Goal: Information Seeking & Learning: Check status

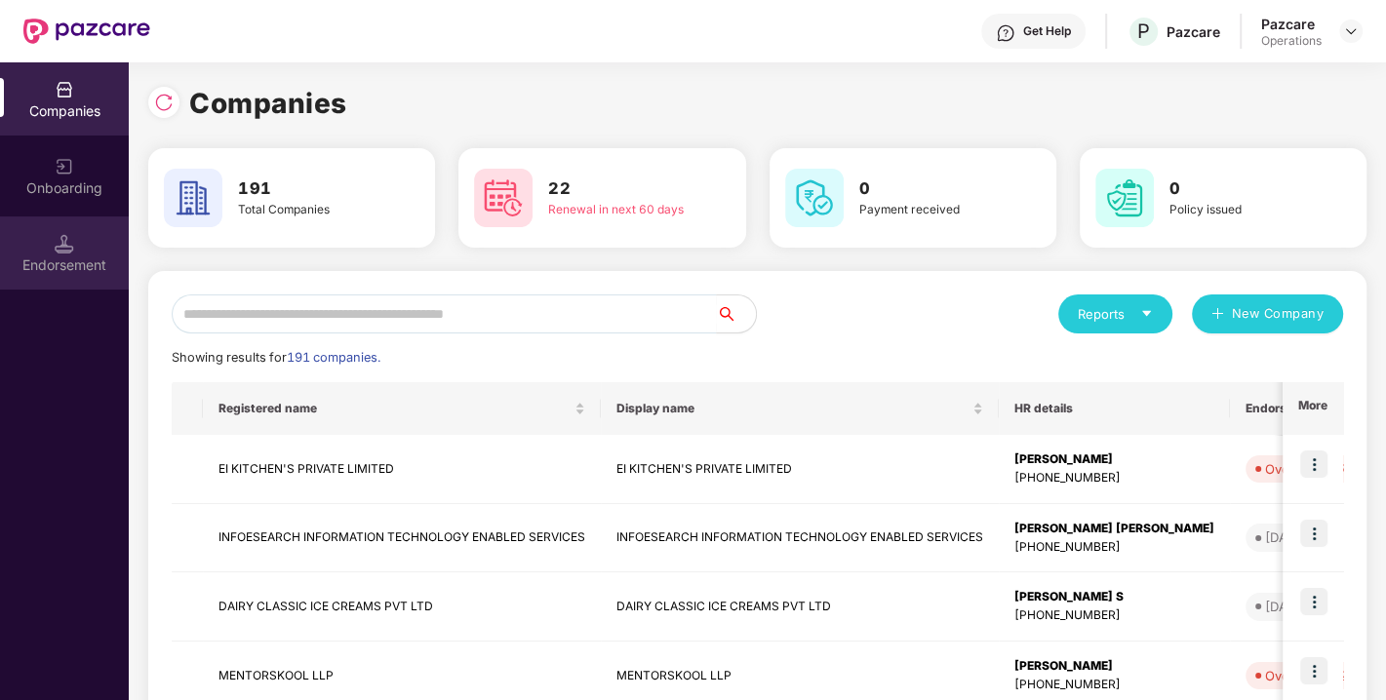
click at [78, 231] on div "Endorsement" at bounding box center [64, 253] width 129 height 73
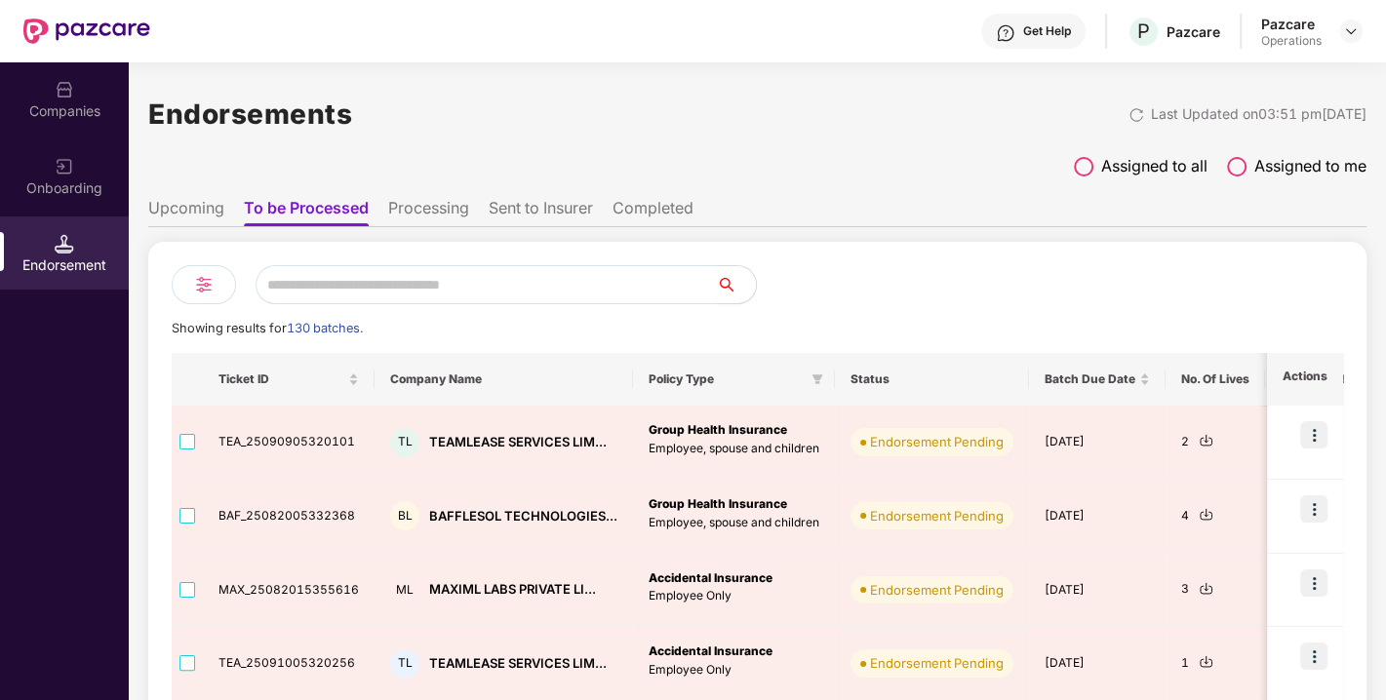
click at [656, 217] on li "Completed" at bounding box center [653, 212] width 81 height 28
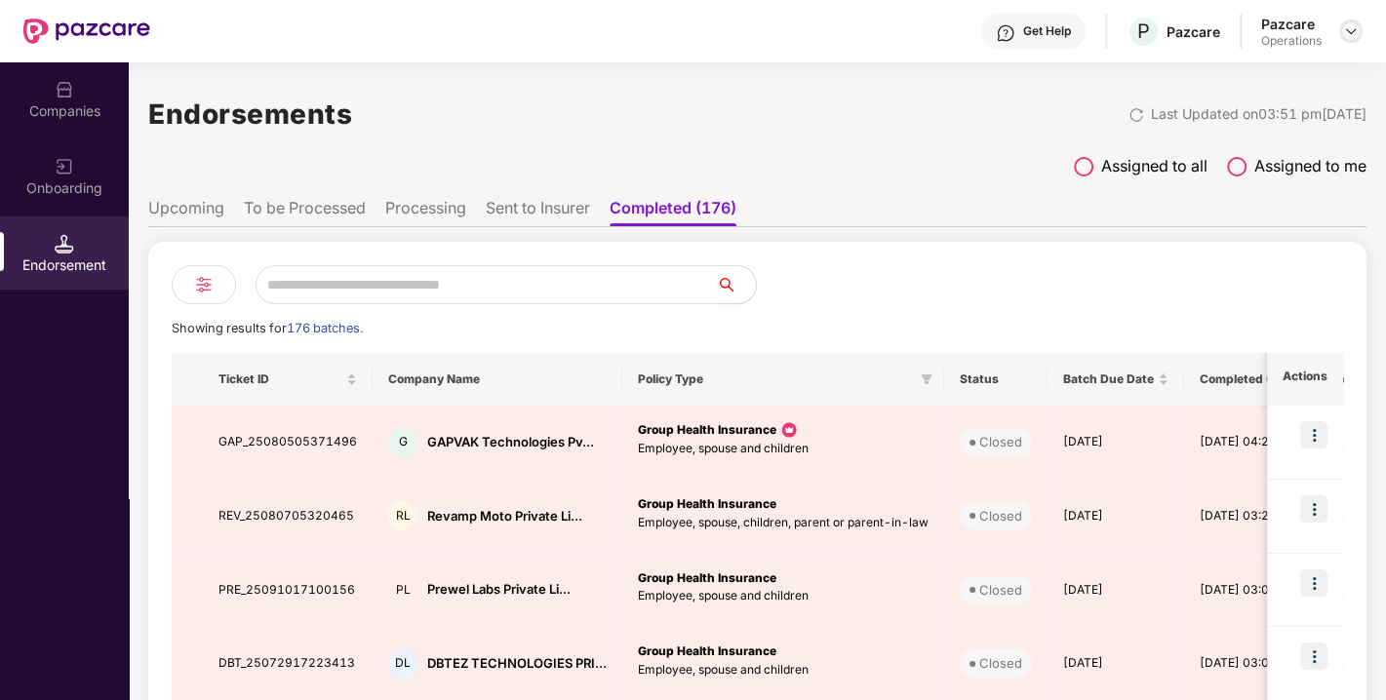
click at [1345, 35] on img at bounding box center [1351, 31] width 16 height 16
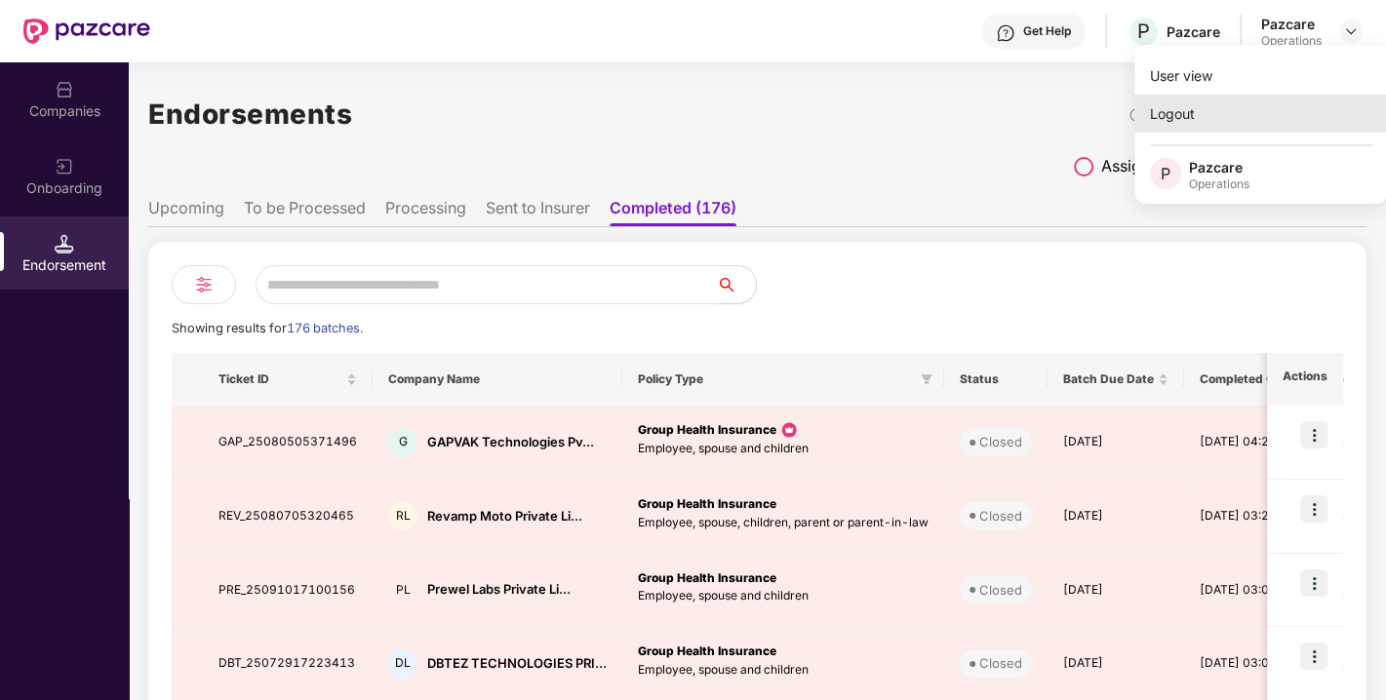
click at [1168, 115] on div "Logout" at bounding box center [1261, 114] width 254 height 38
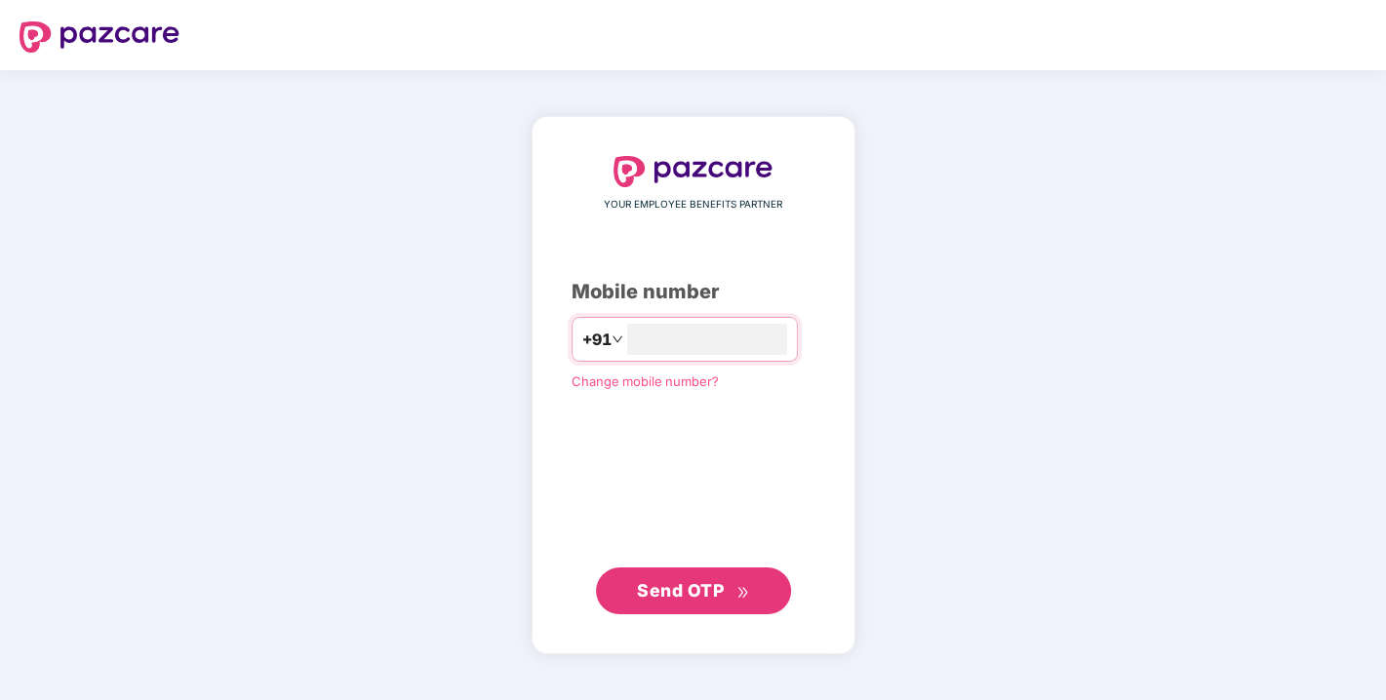
type input "**********"
click at [677, 598] on span "Send OTP" at bounding box center [680, 589] width 87 height 20
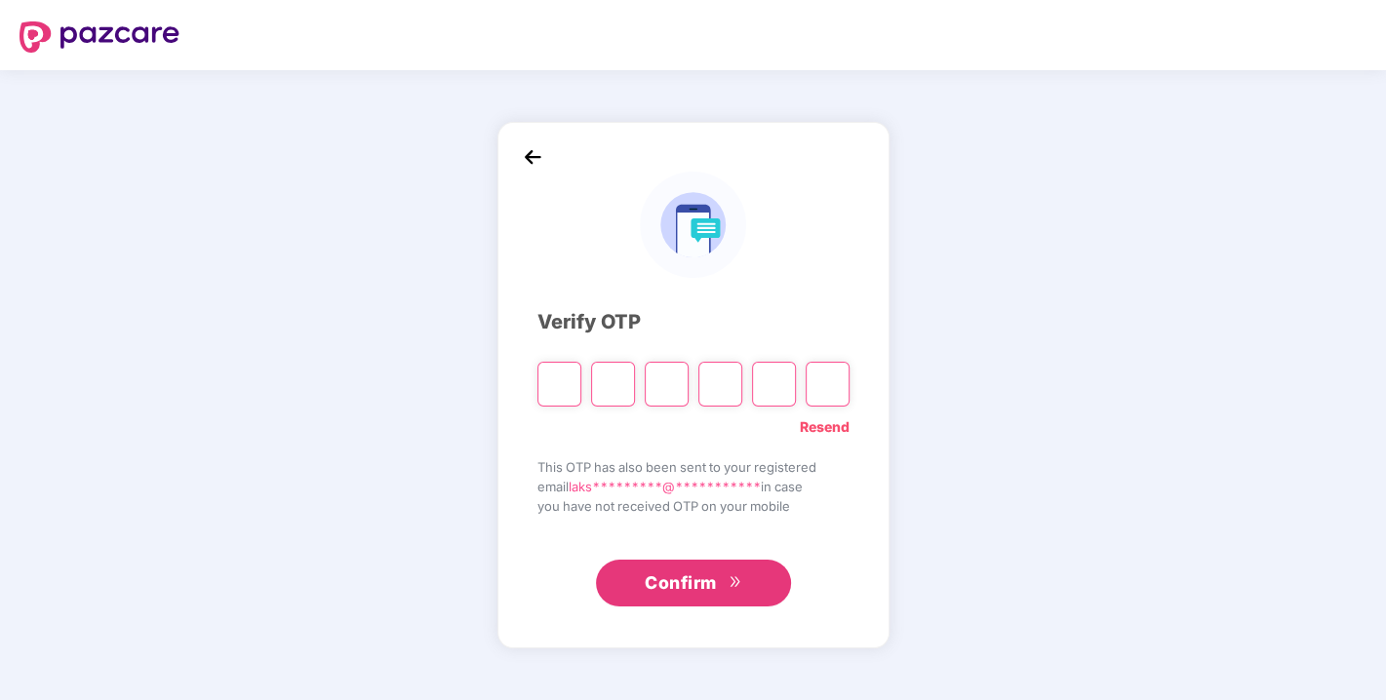
type input "*"
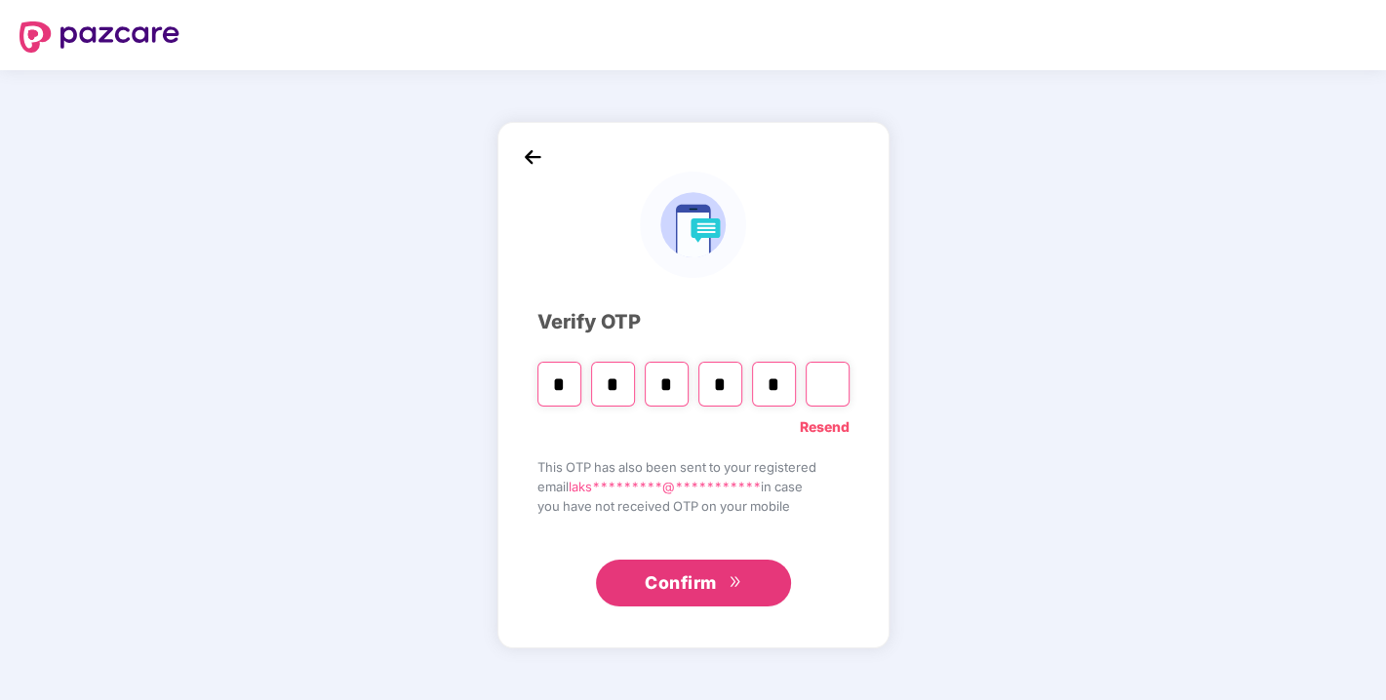
type input "*"
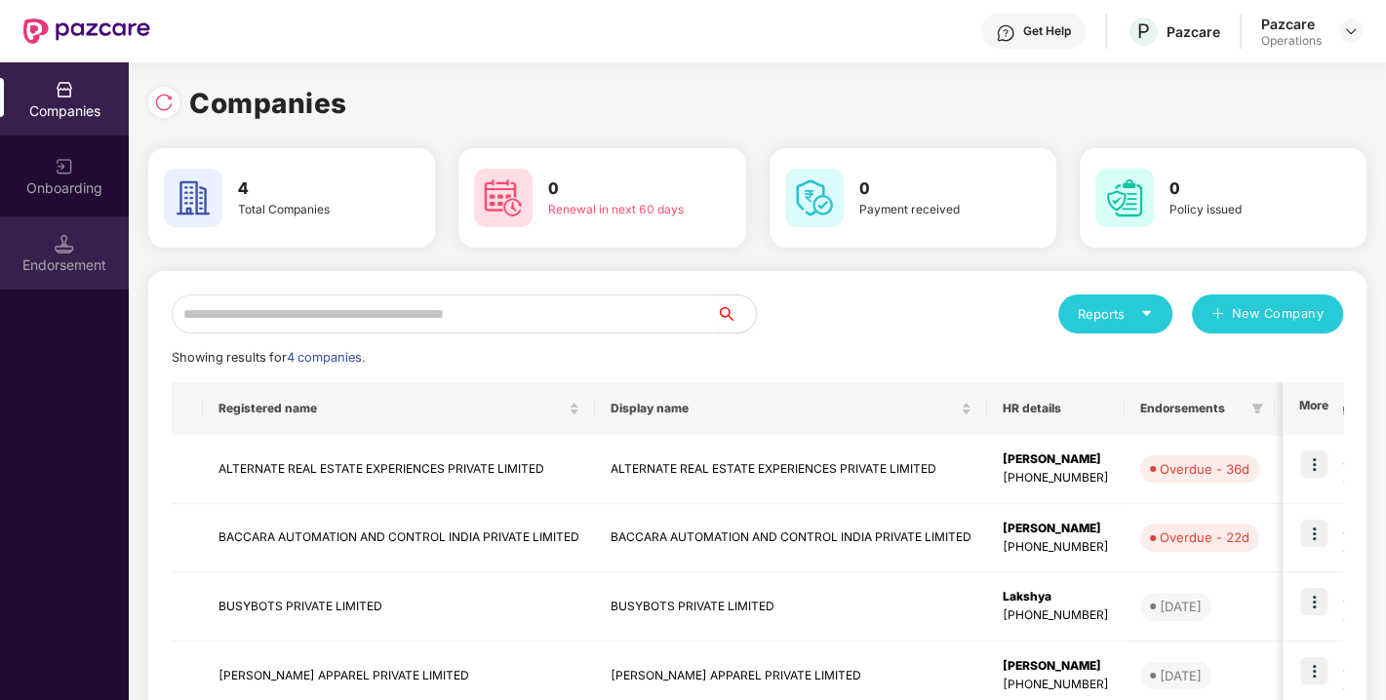
click at [75, 251] on div "Endorsement" at bounding box center [64, 253] width 129 height 73
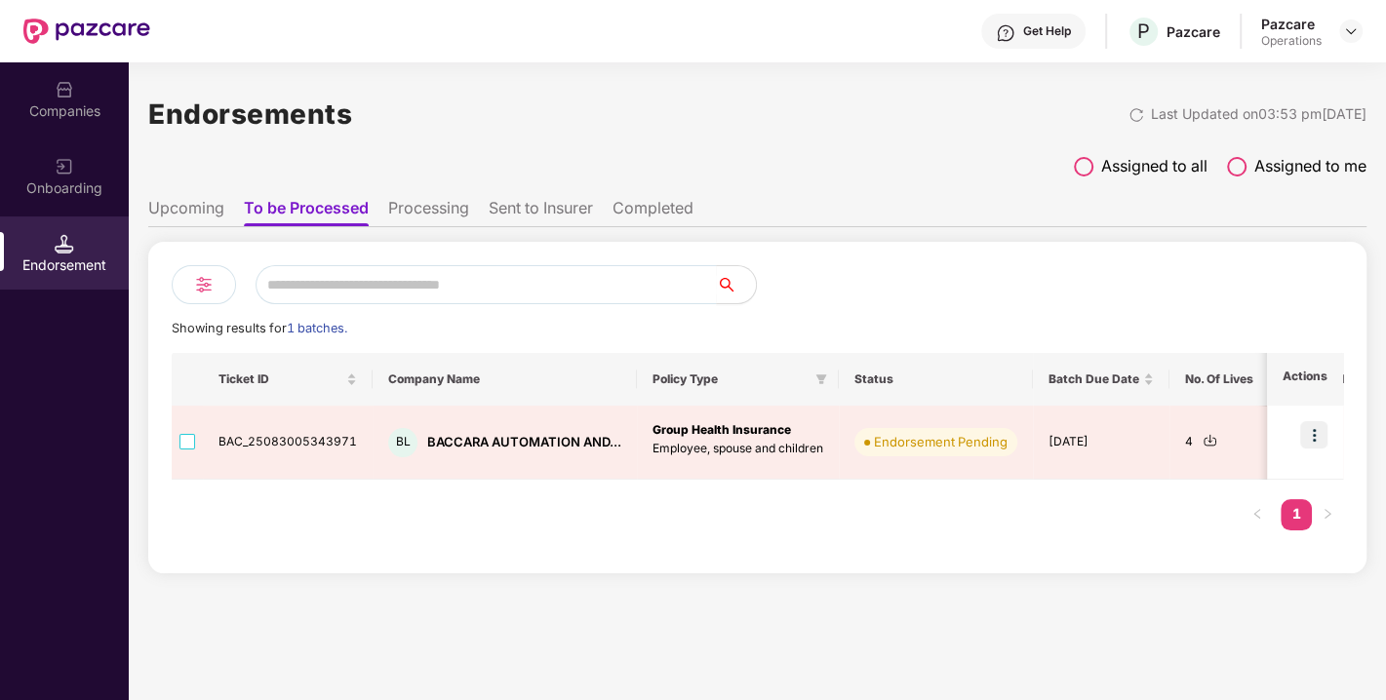
click at [647, 212] on li "Completed" at bounding box center [653, 212] width 81 height 28
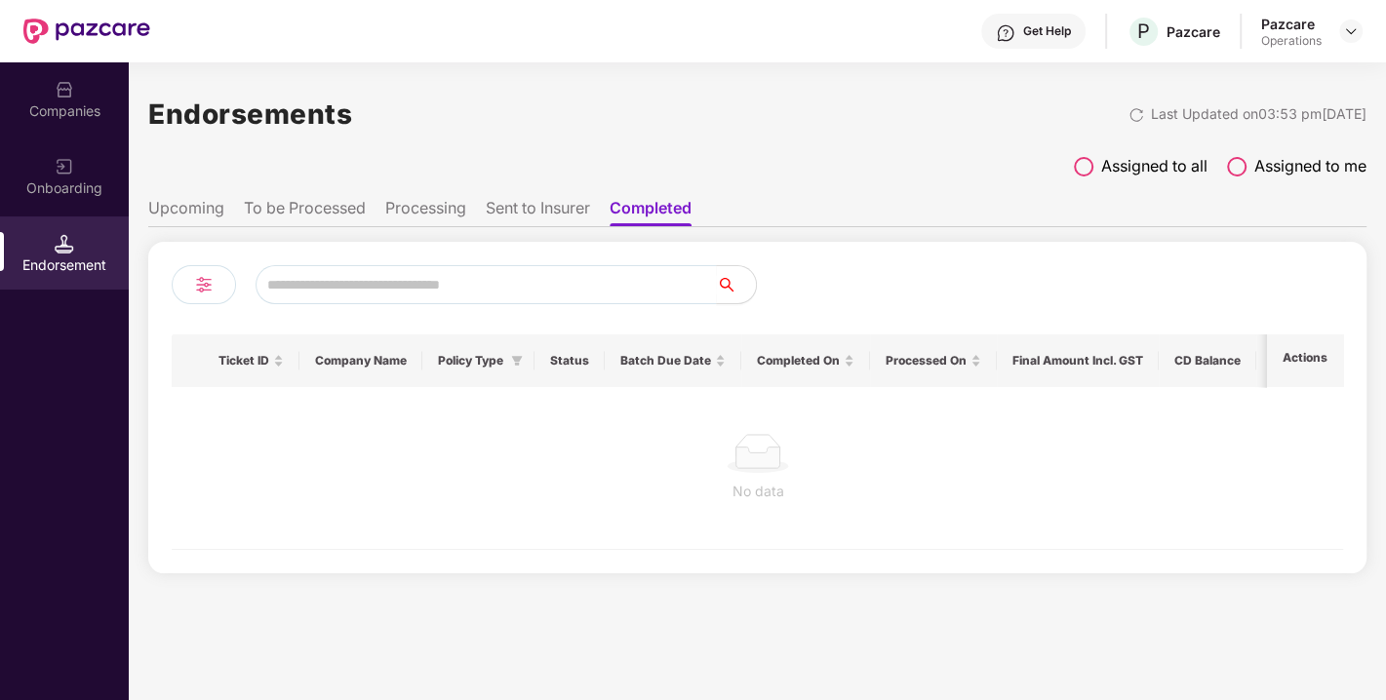
click at [254, 209] on li "To be Processed" at bounding box center [305, 212] width 122 height 28
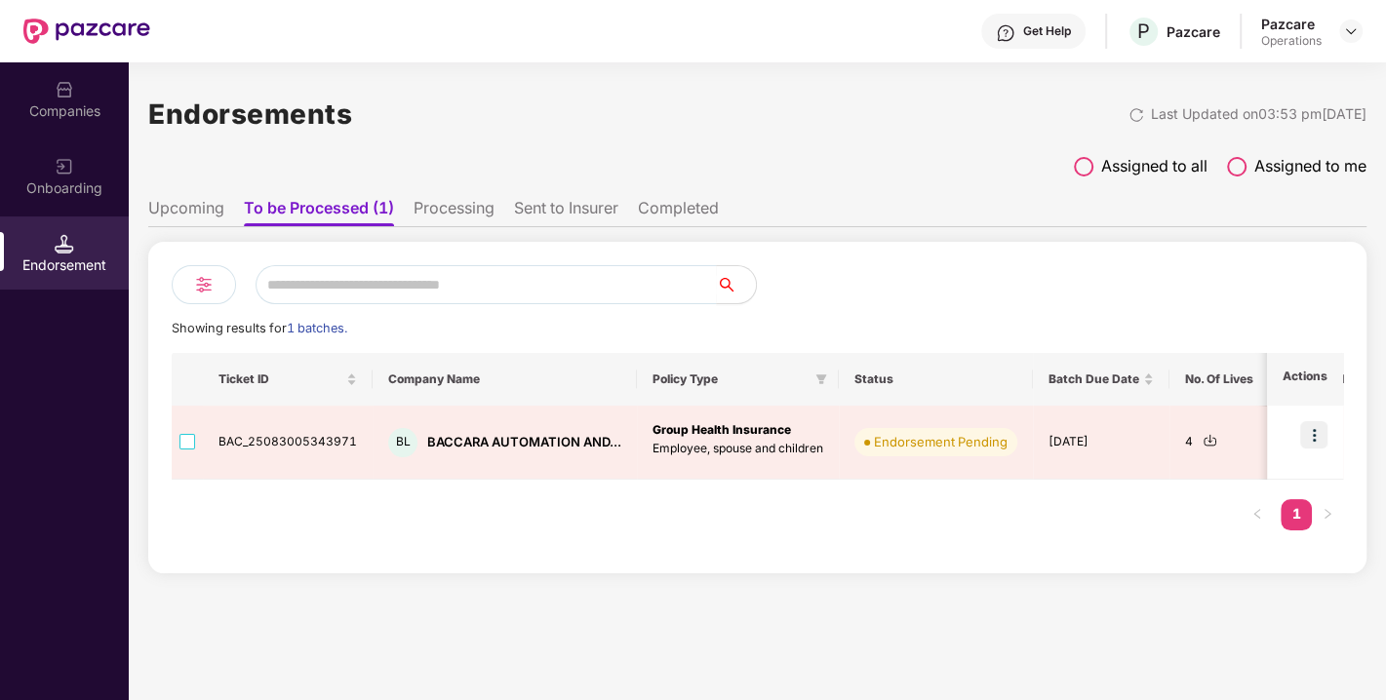
click at [181, 214] on li "Upcoming" at bounding box center [186, 212] width 76 height 28
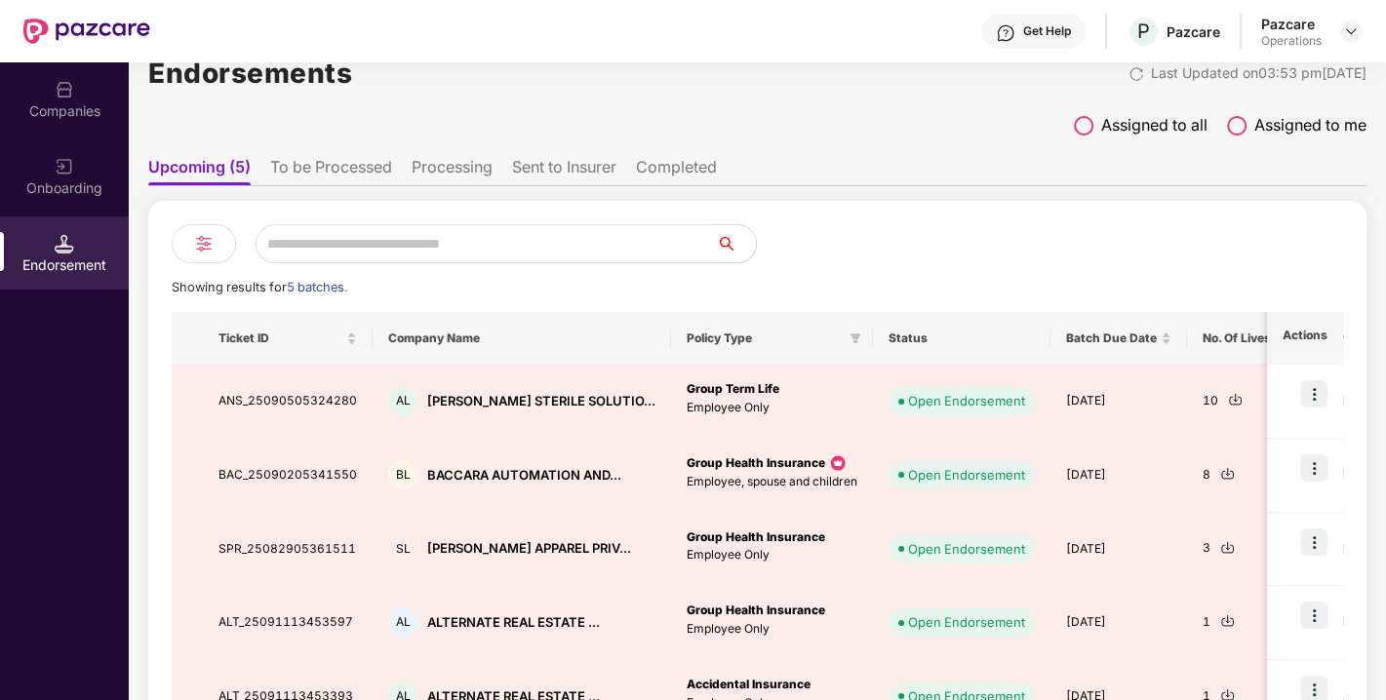
scroll to position [36, 0]
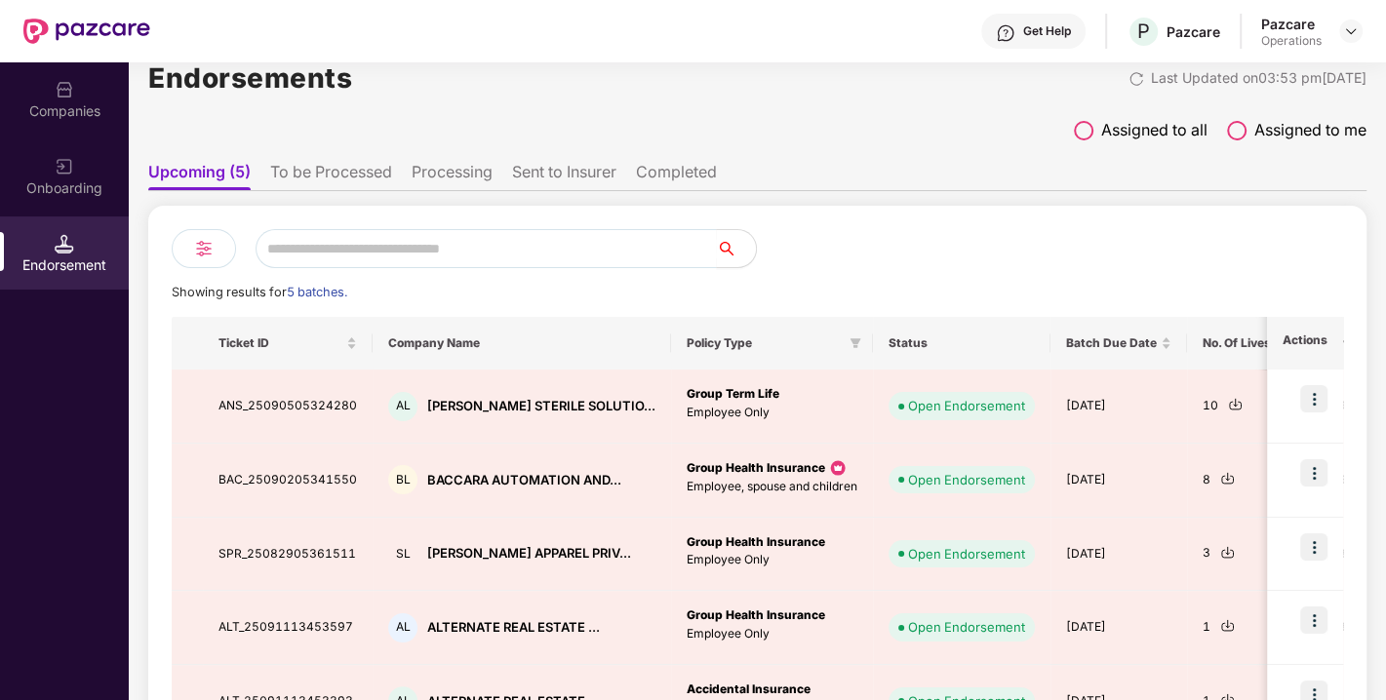
click at [353, 160] on ul "Upcoming (5) To be Processed Processing Sent to Insurer Completed" at bounding box center [757, 171] width 1218 height 39
click at [365, 179] on li "To be Processed" at bounding box center [331, 176] width 122 height 28
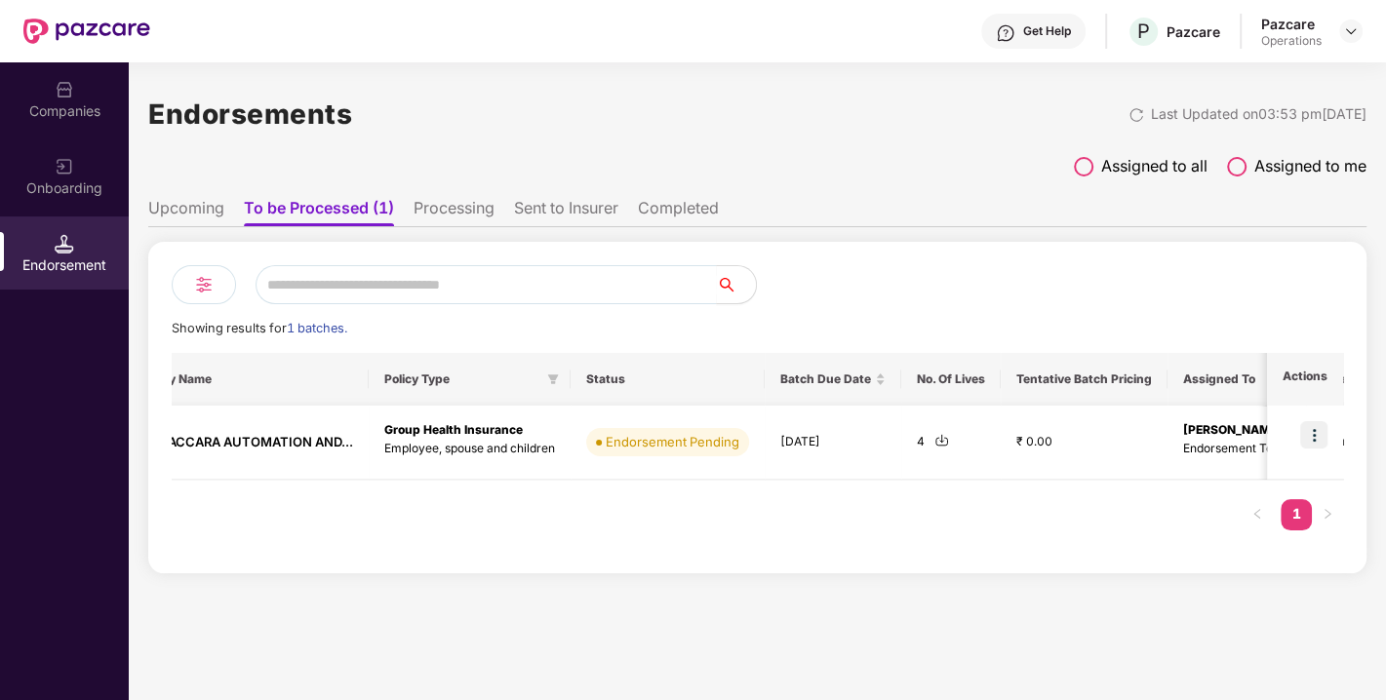
scroll to position [0, 0]
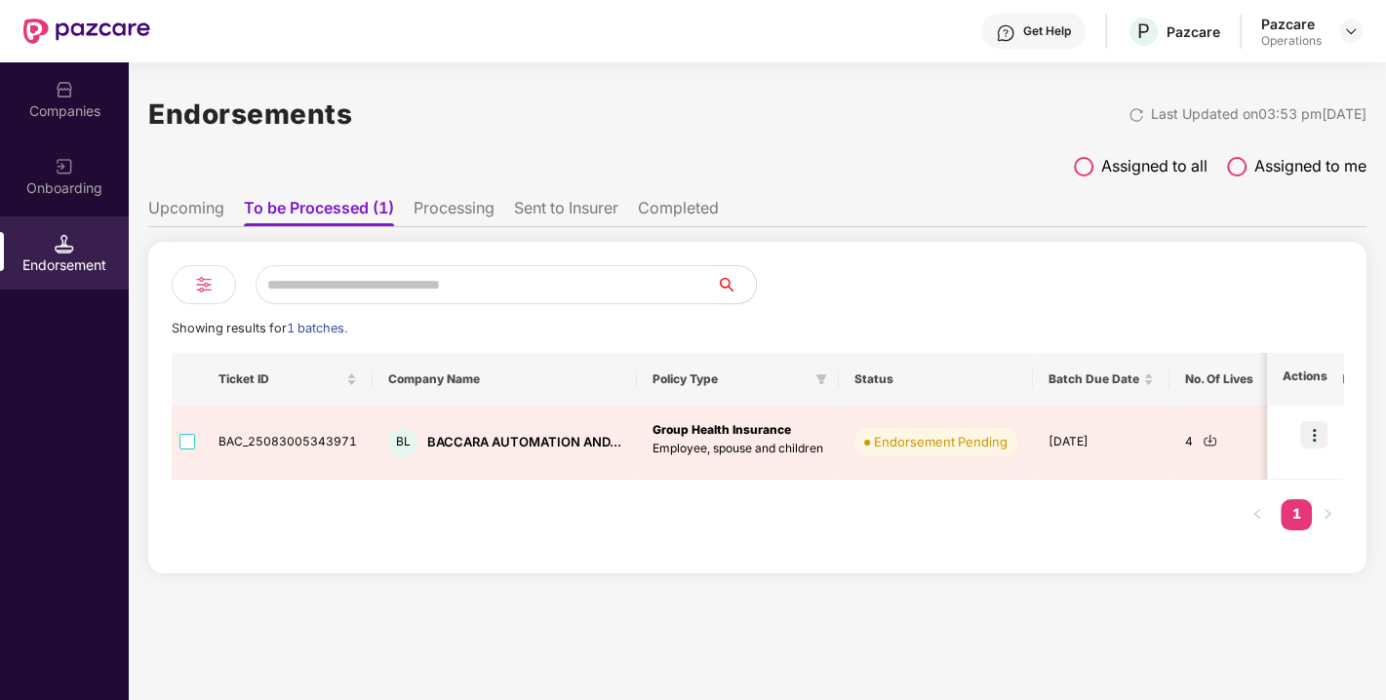
click at [458, 201] on li "Processing" at bounding box center [454, 212] width 81 height 28
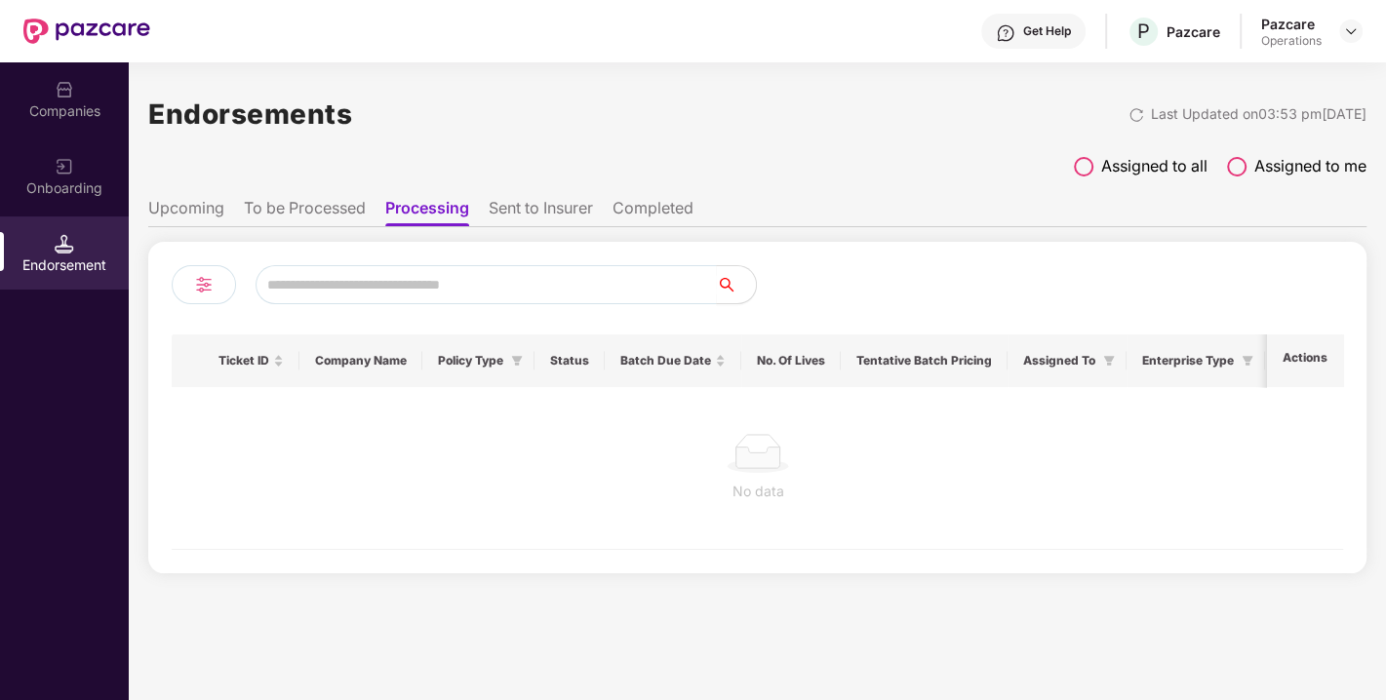
click at [543, 205] on li "Sent to Insurer" at bounding box center [541, 212] width 104 height 28
click at [670, 203] on li "Completed" at bounding box center [656, 212] width 81 height 28
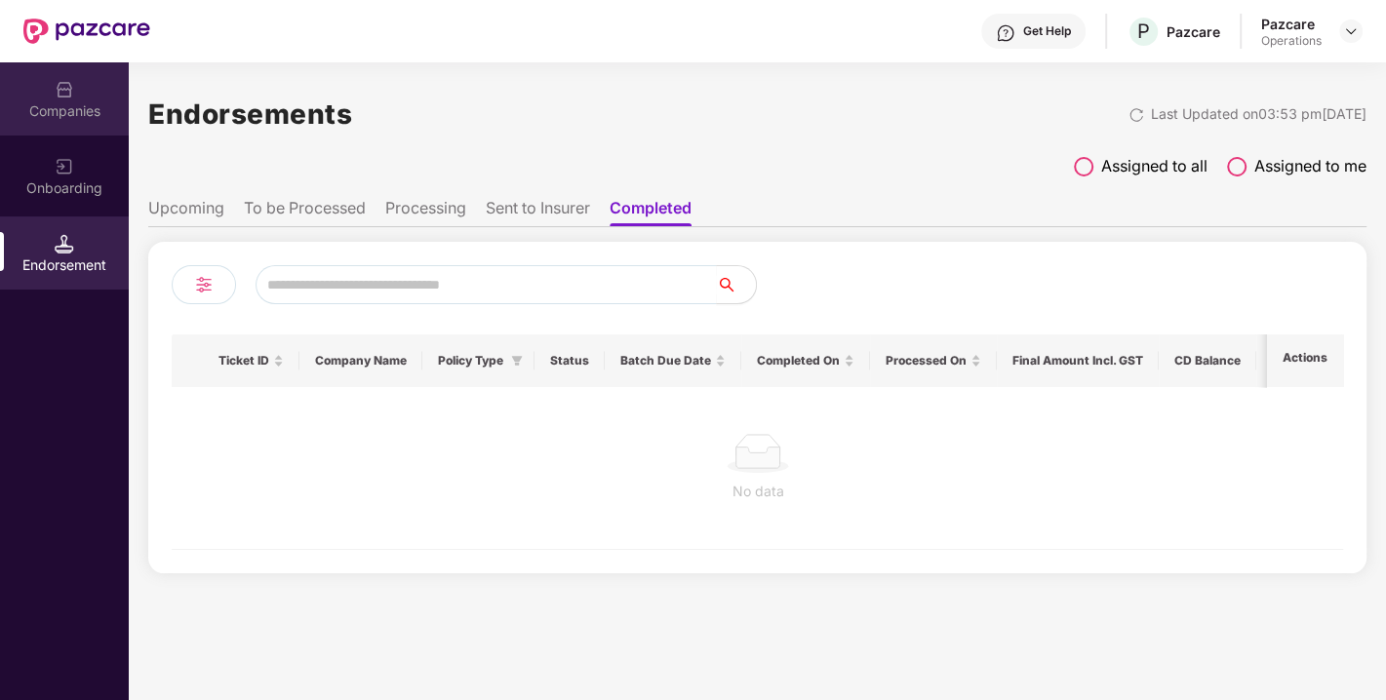
click at [67, 110] on div "Companies" at bounding box center [64, 111] width 129 height 20
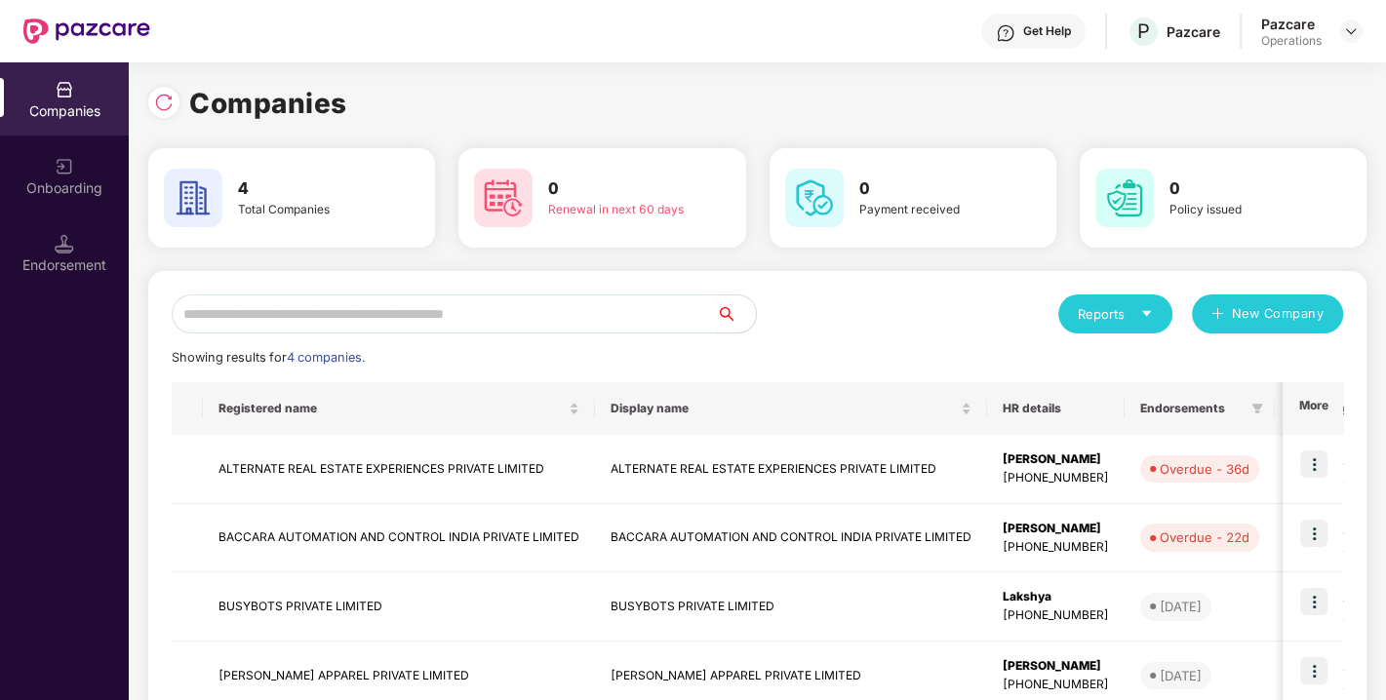
scroll to position [118, 0]
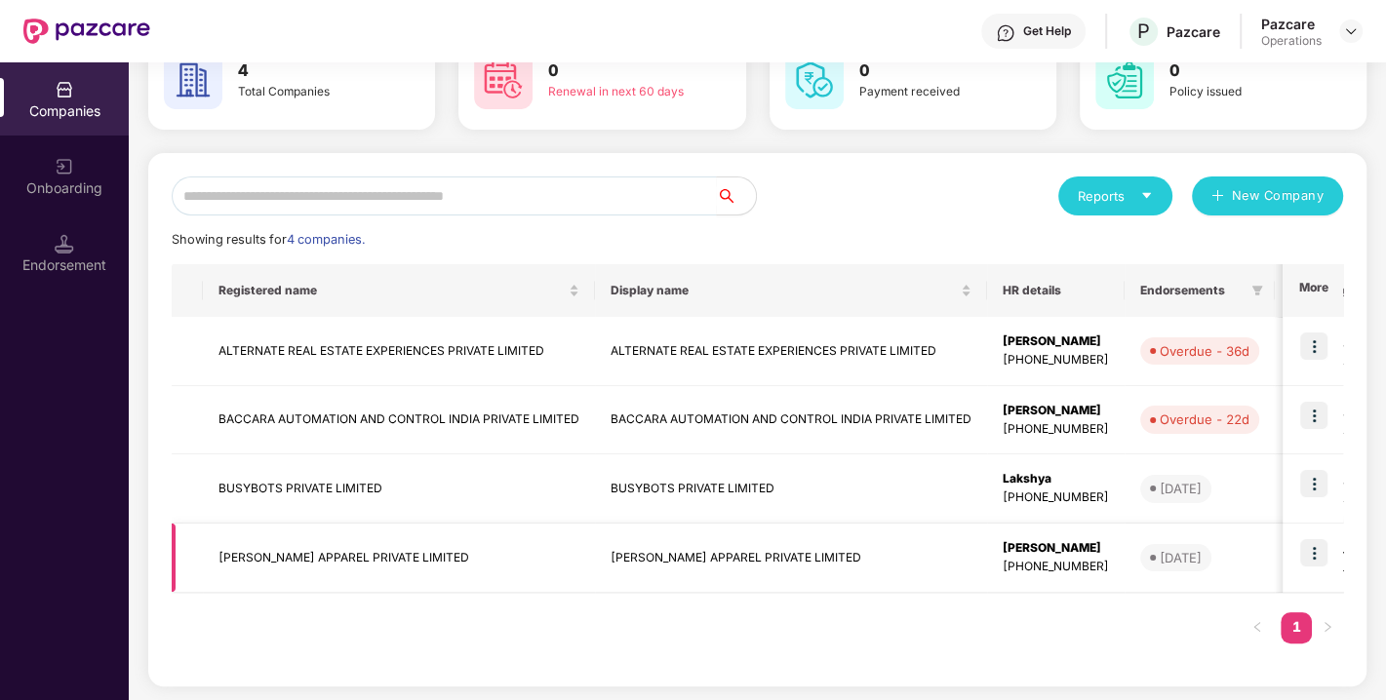
click at [350, 554] on td "[PERSON_NAME] APPAREL PRIVATE LIMITED" at bounding box center [399, 558] width 392 height 69
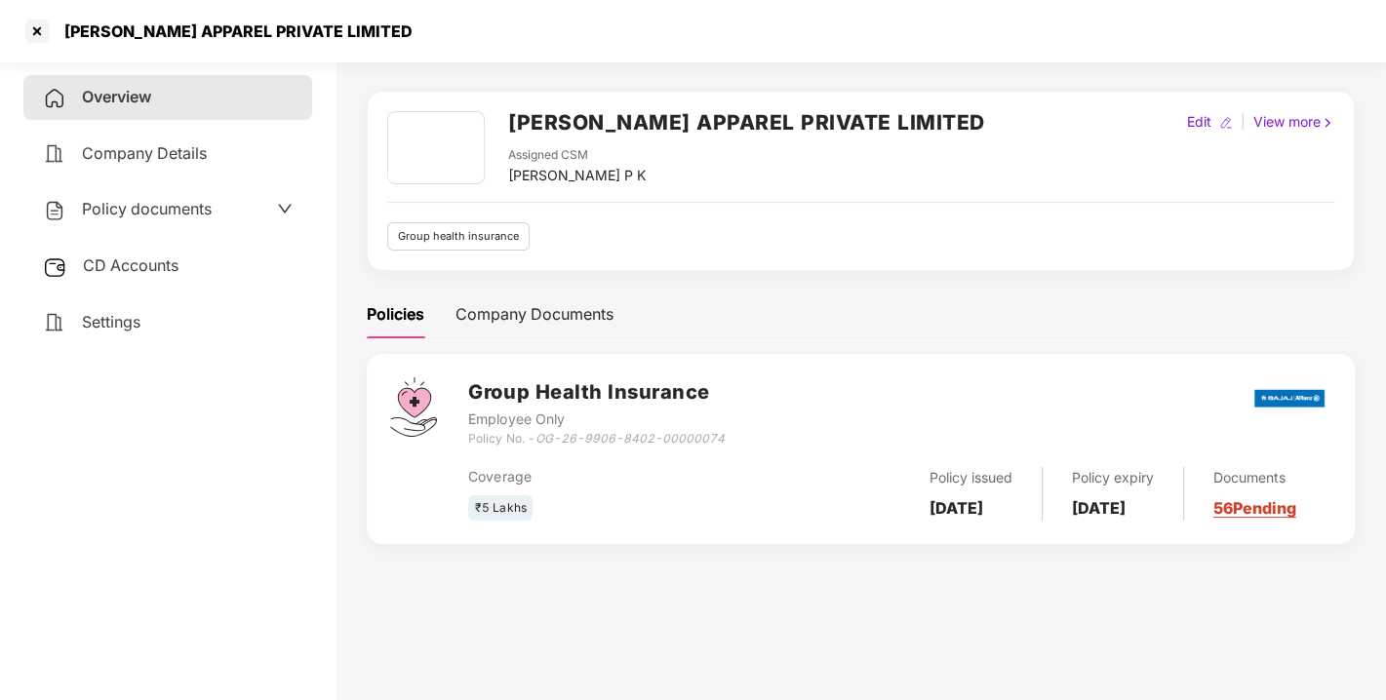
scroll to position [0, 0]
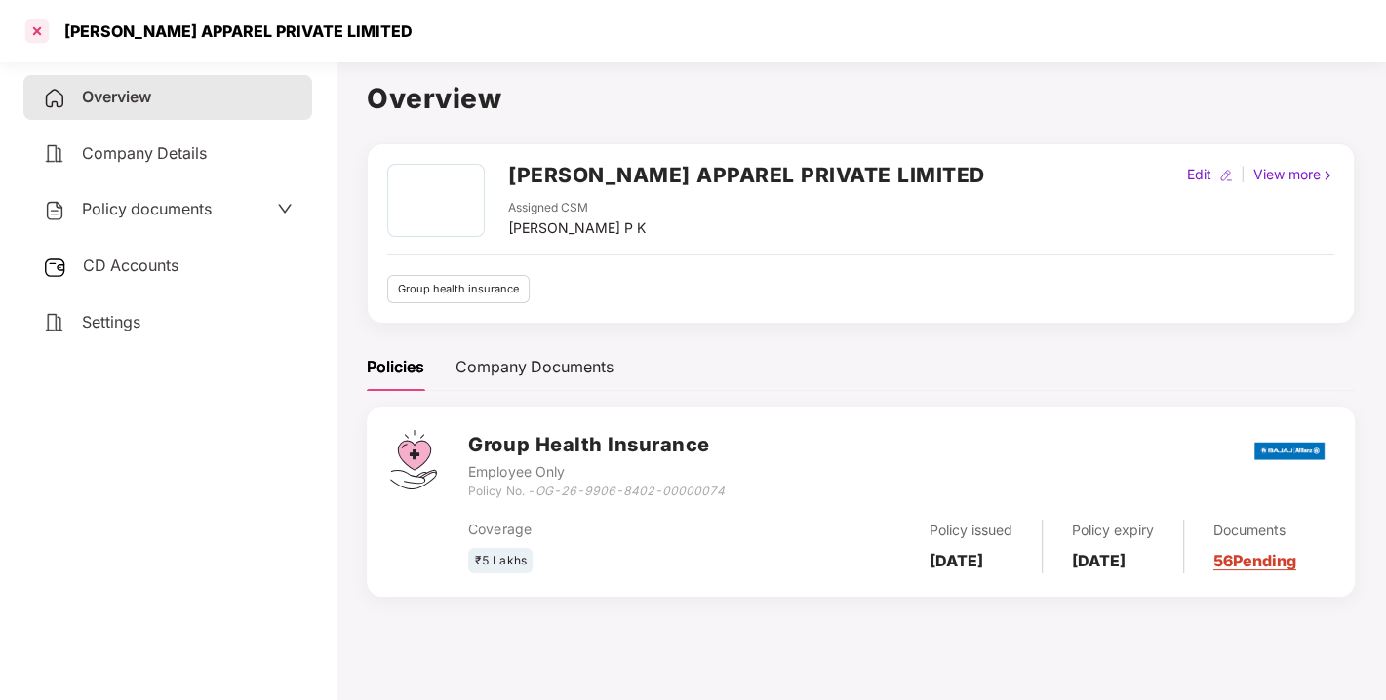
click at [31, 32] on div at bounding box center [36, 31] width 31 height 31
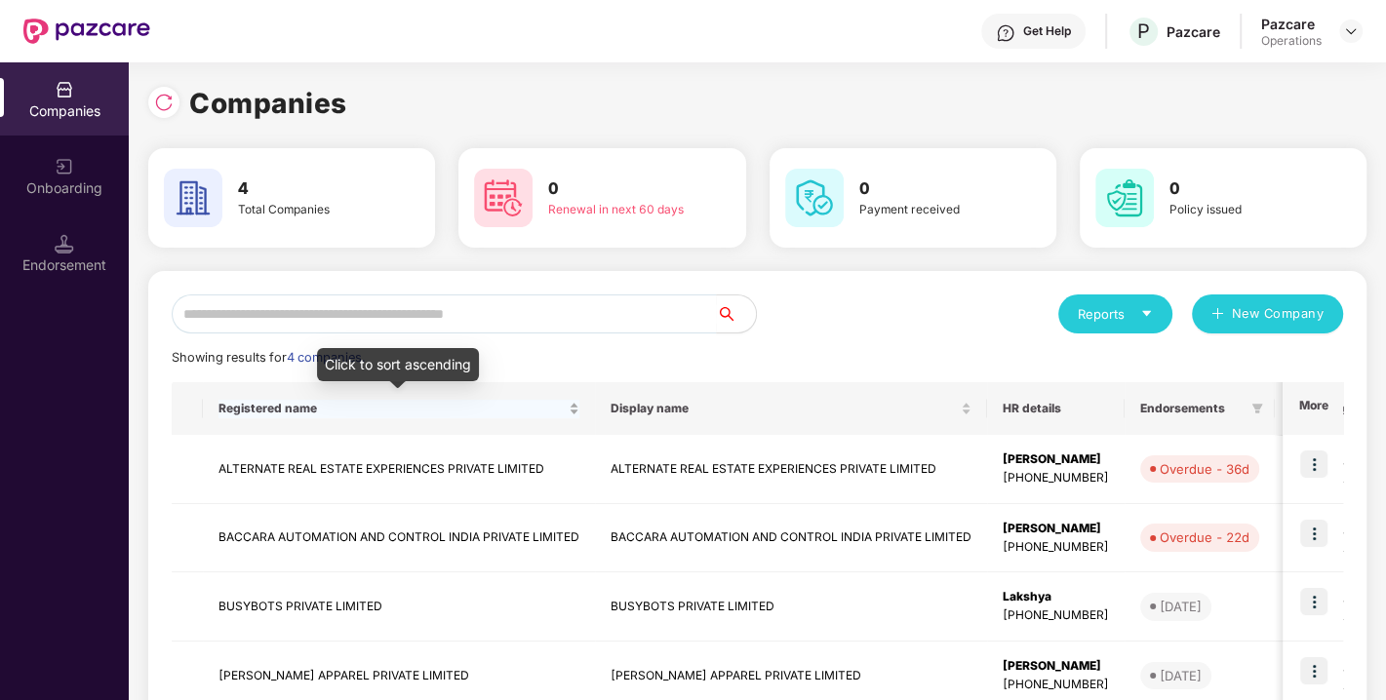
scroll to position [118, 0]
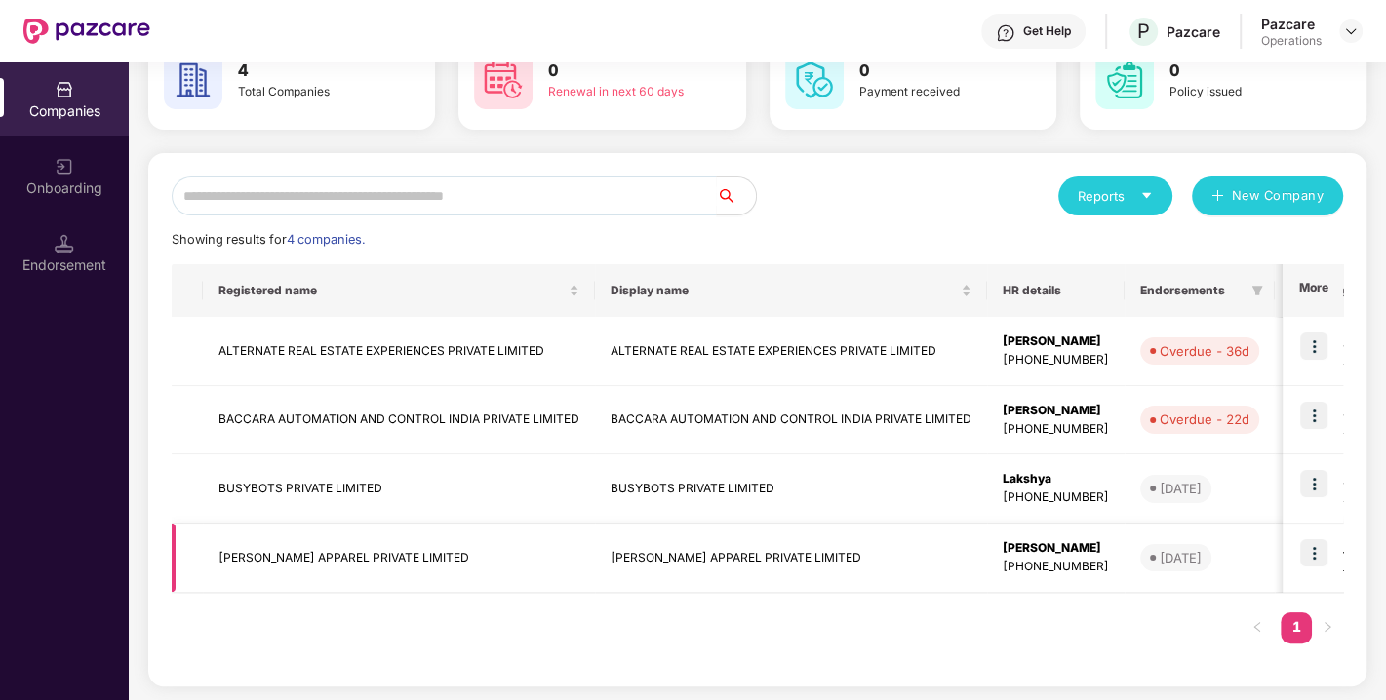
click at [1316, 562] on img at bounding box center [1313, 552] width 27 height 27
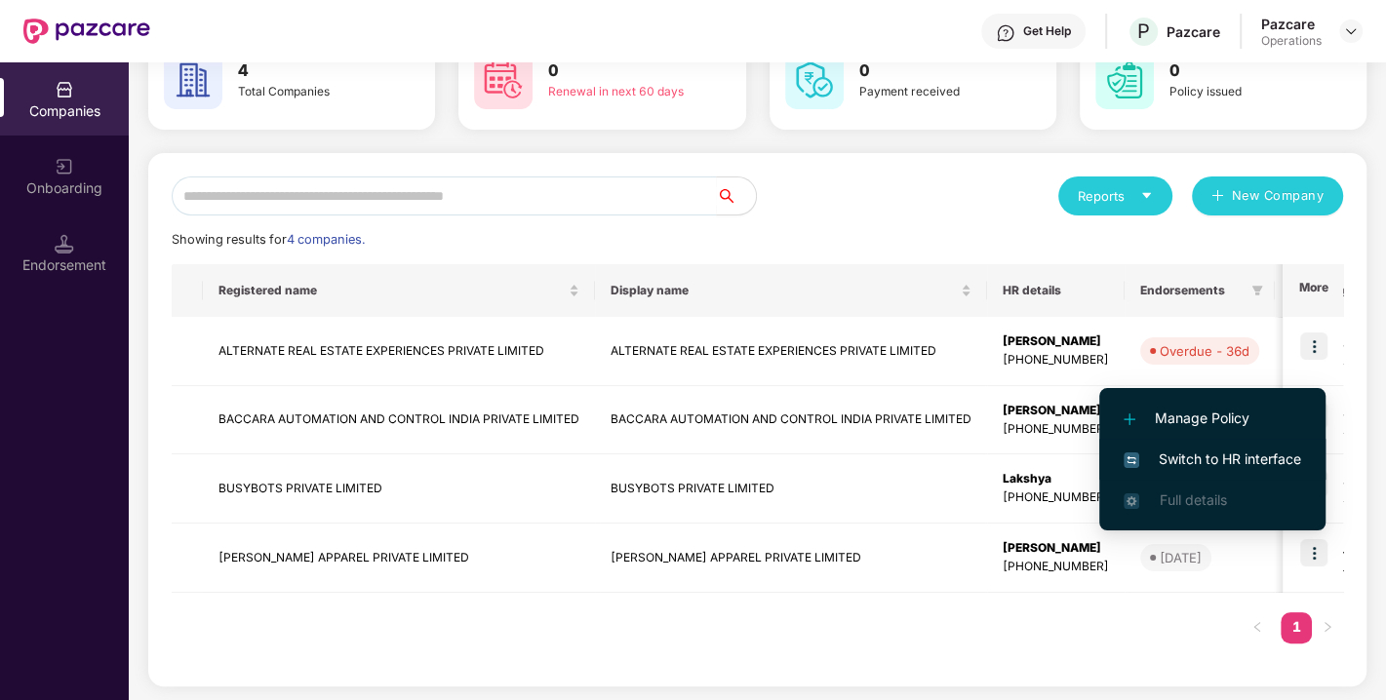
click at [1241, 460] on span "Switch to HR interface" at bounding box center [1213, 459] width 178 height 21
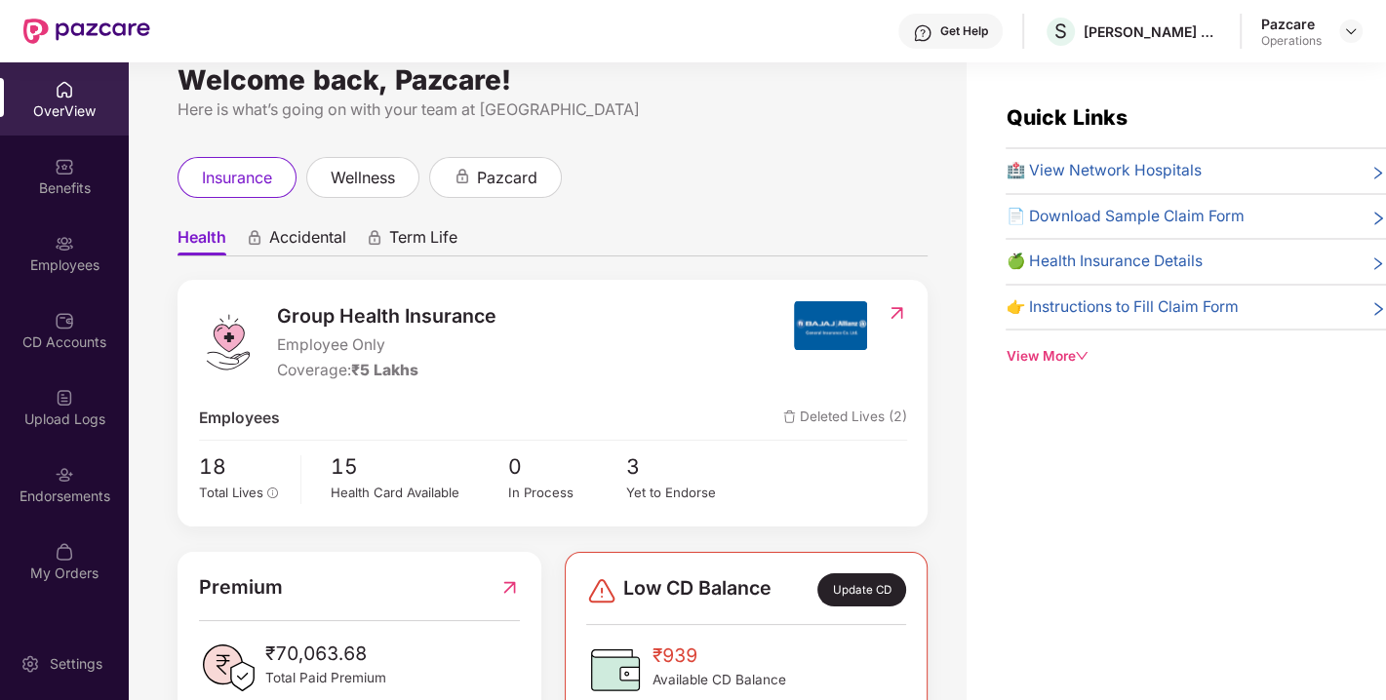
scroll to position [0, 0]
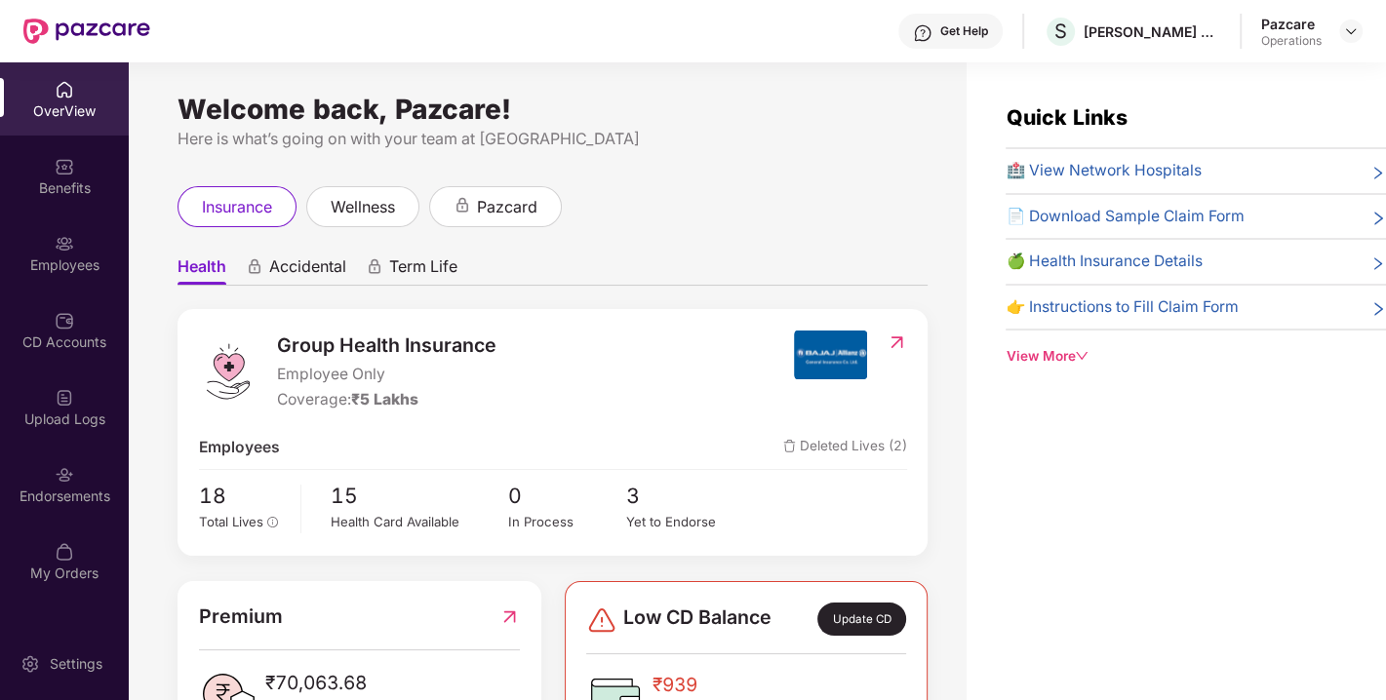
click at [1337, 30] on div "Pazcare Operations" at bounding box center [1311, 32] width 101 height 34
click at [1355, 30] on img at bounding box center [1351, 31] width 16 height 16
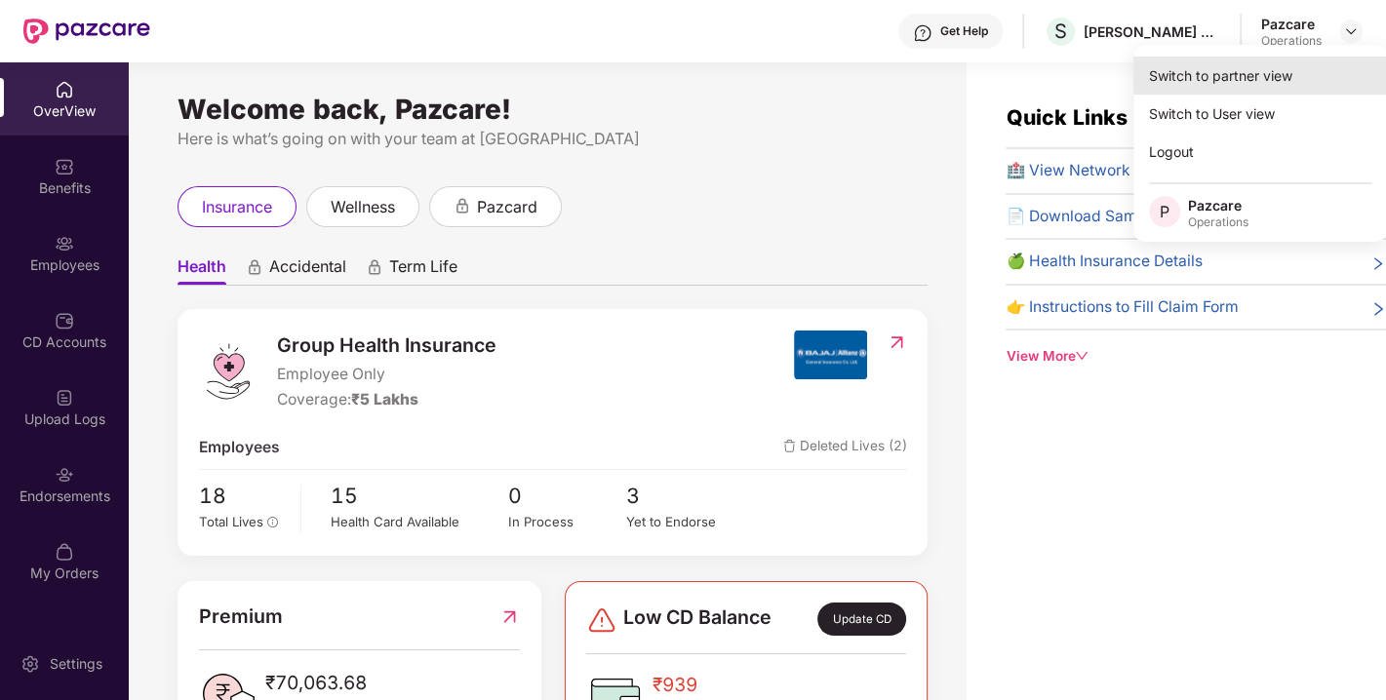
click at [1242, 74] on div "Switch to partner view" at bounding box center [1261, 76] width 254 height 38
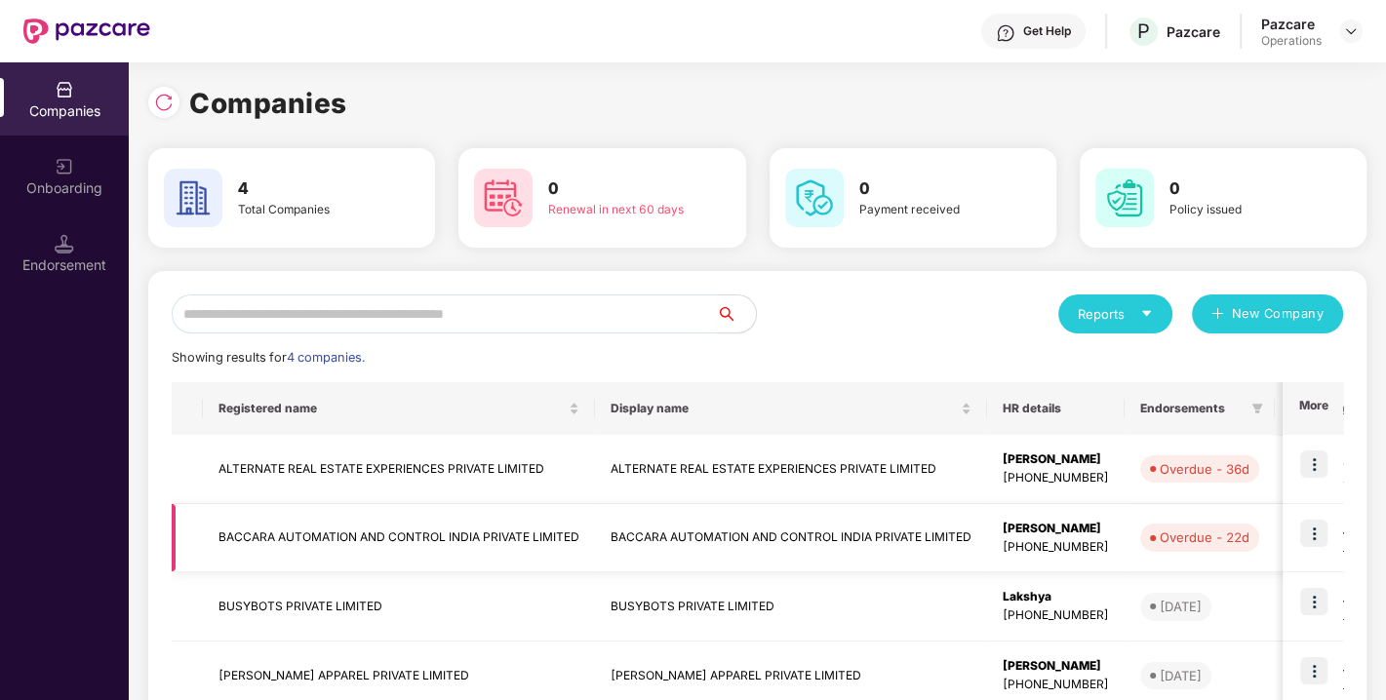
scroll to position [118, 0]
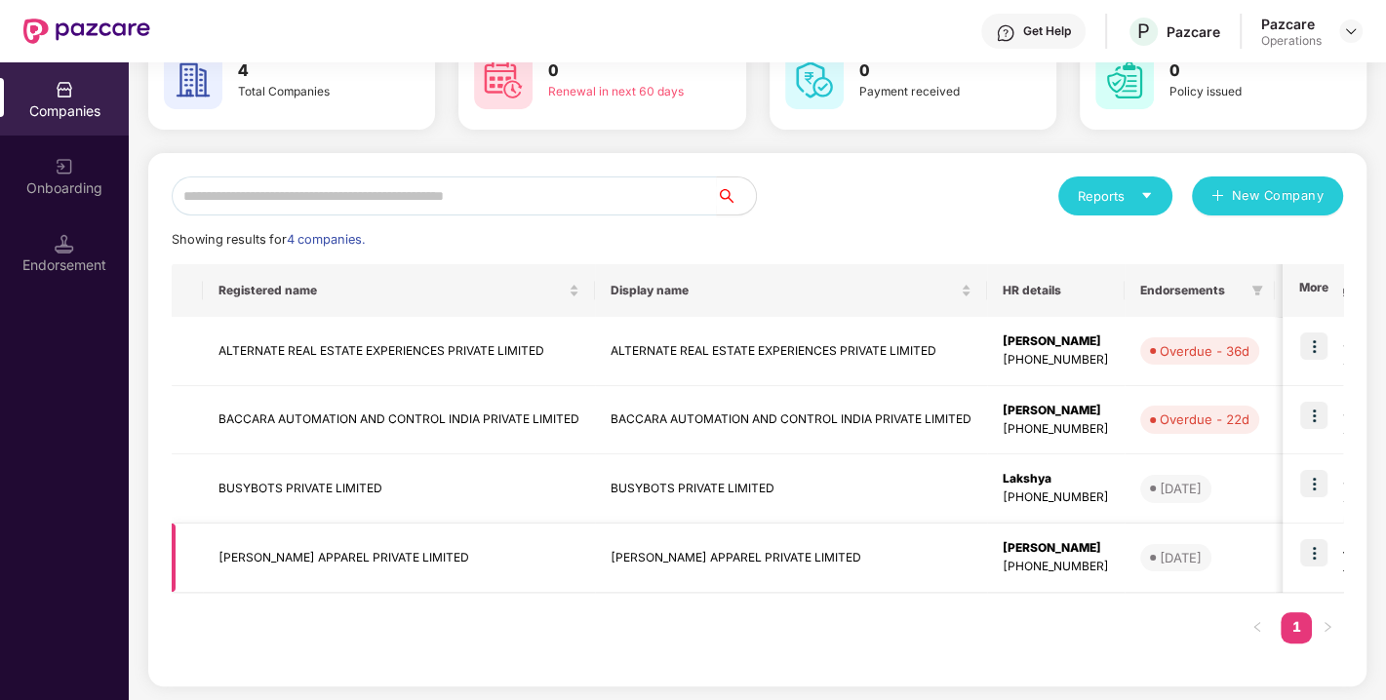
click at [277, 554] on td "[PERSON_NAME] APPAREL PRIVATE LIMITED" at bounding box center [399, 558] width 392 height 69
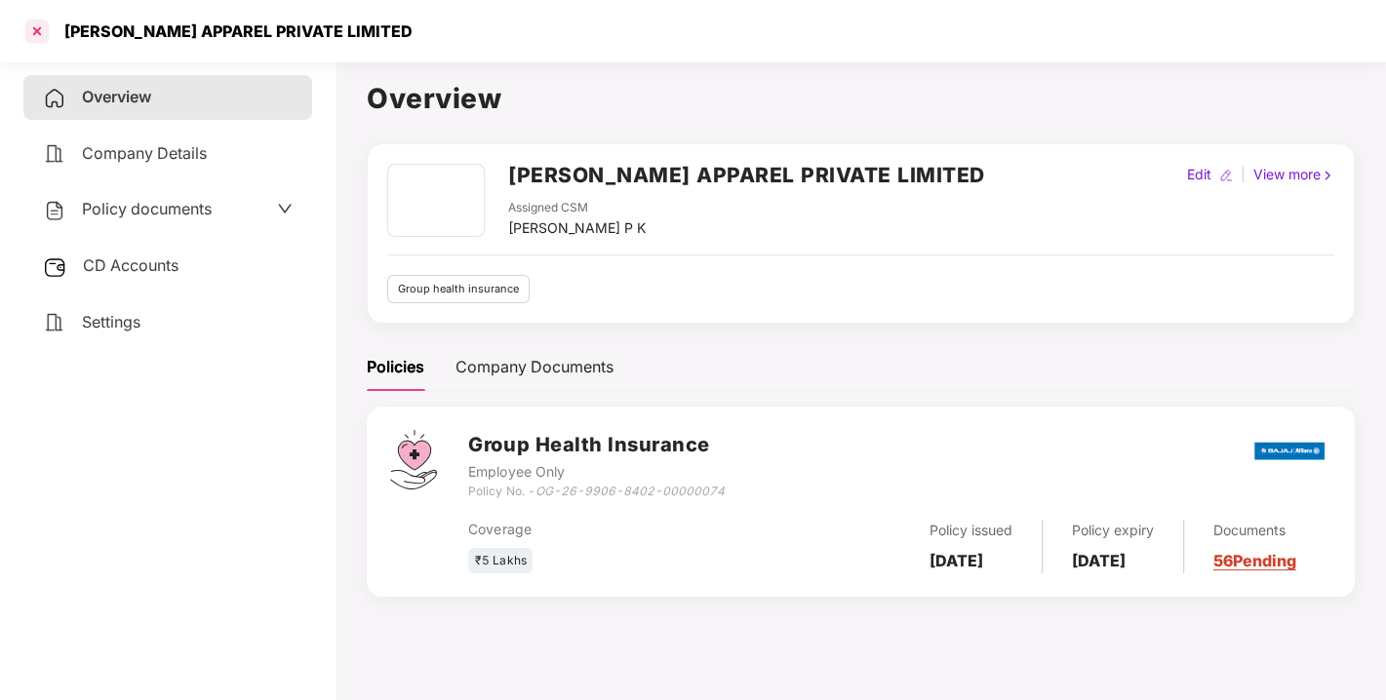
click at [30, 21] on div at bounding box center [36, 31] width 31 height 31
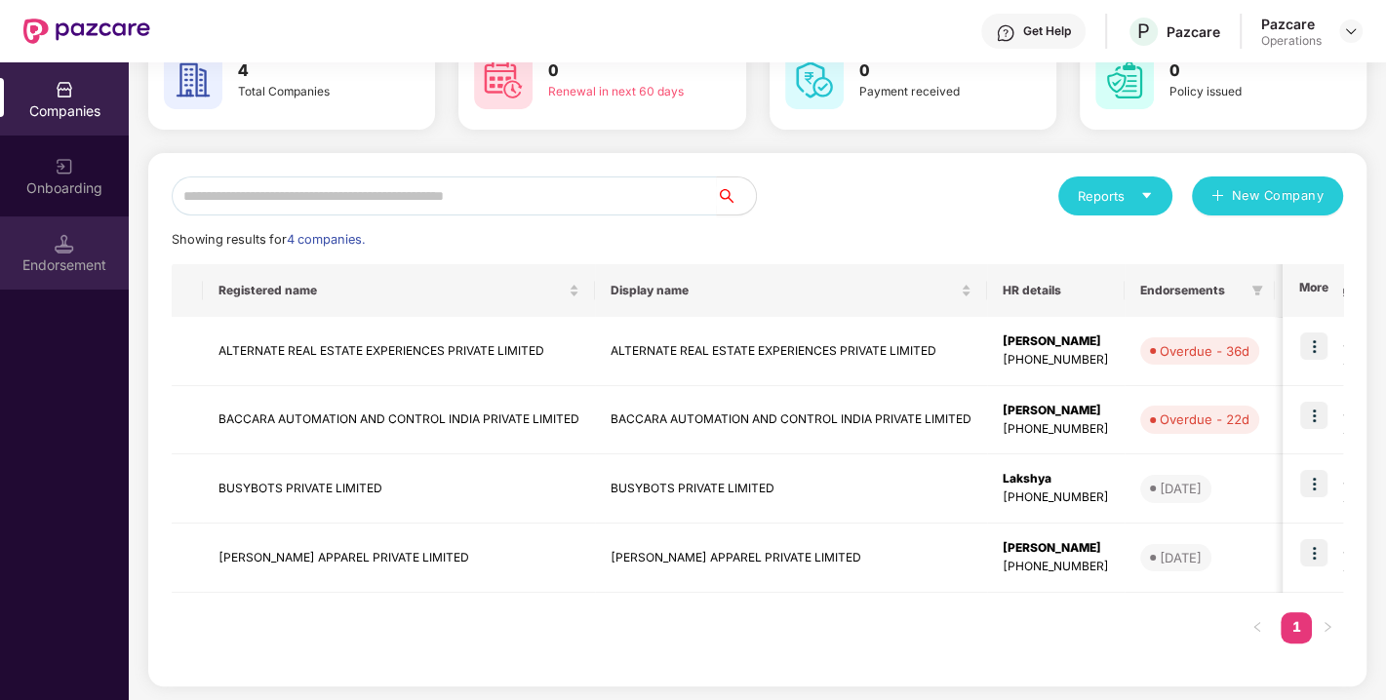
click at [66, 257] on div "Endorsement" at bounding box center [64, 266] width 129 height 20
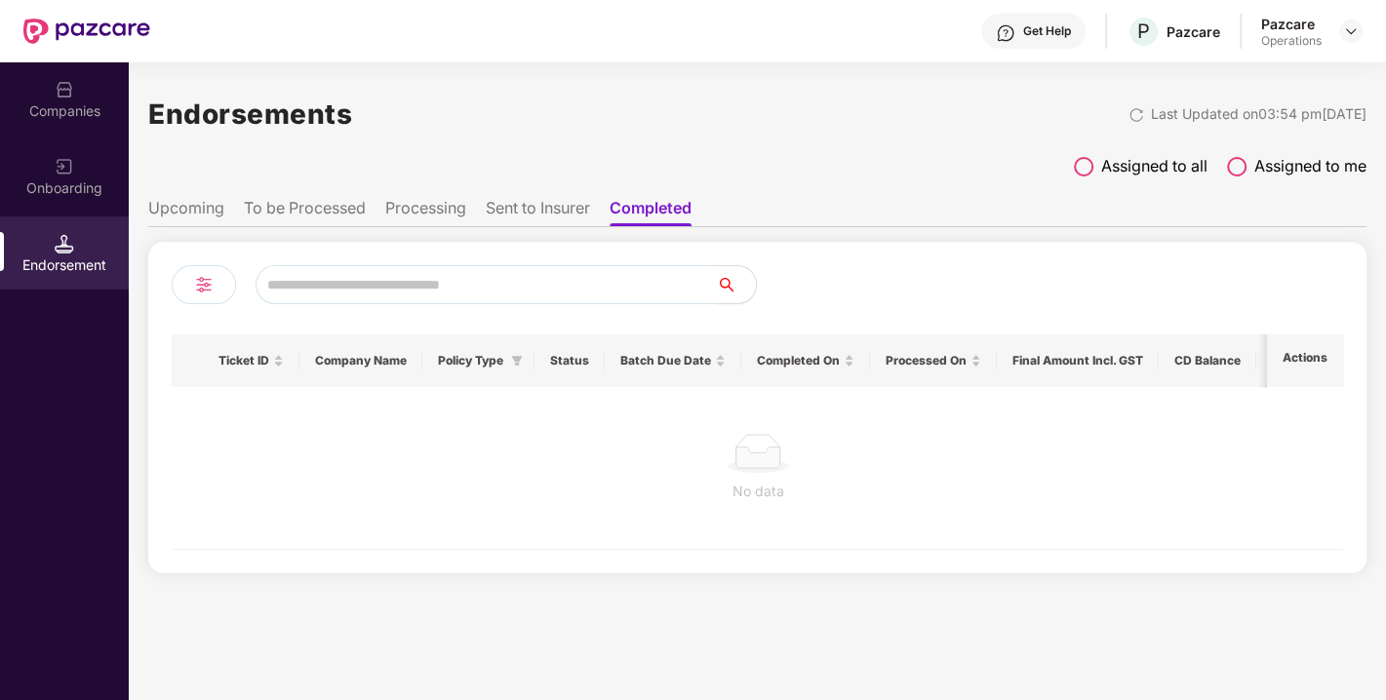
click at [287, 215] on li "To be Processed" at bounding box center [305, 212] width 122 height 28
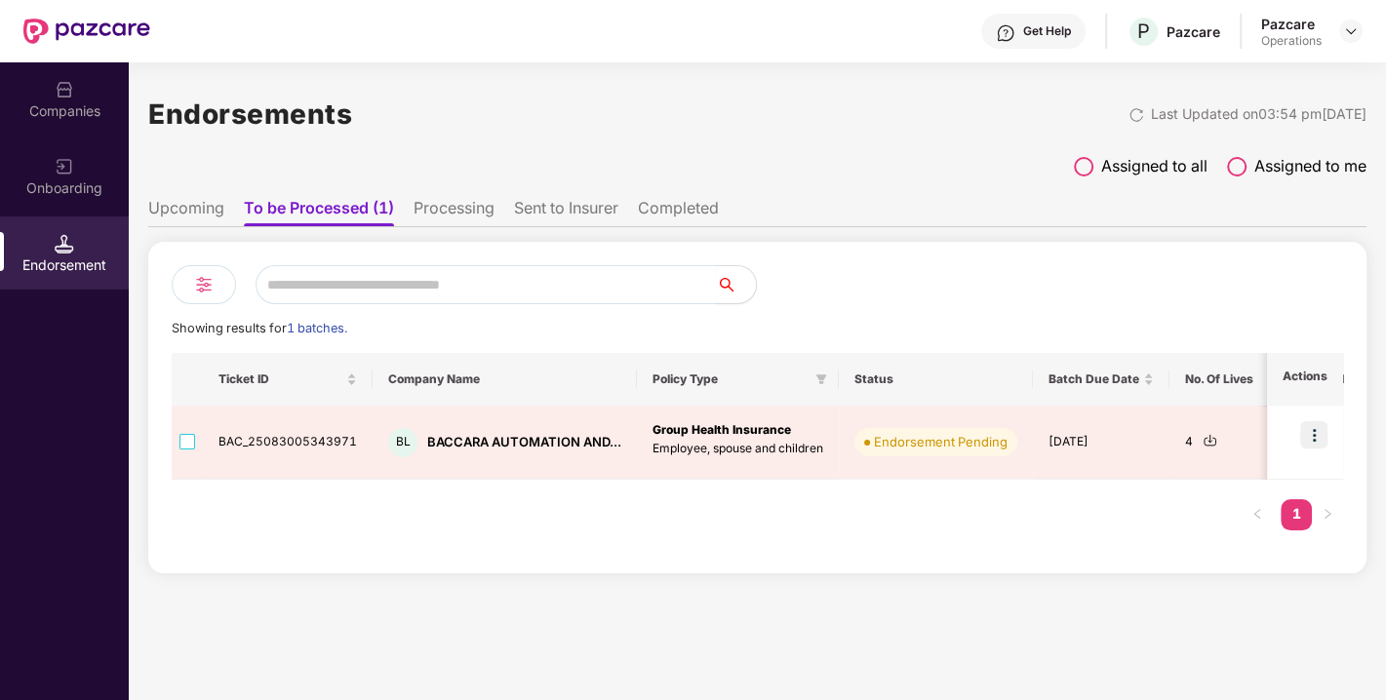
click at [464, 224] on li "Processing" at bounding box center [454, 212] width 81 height 28
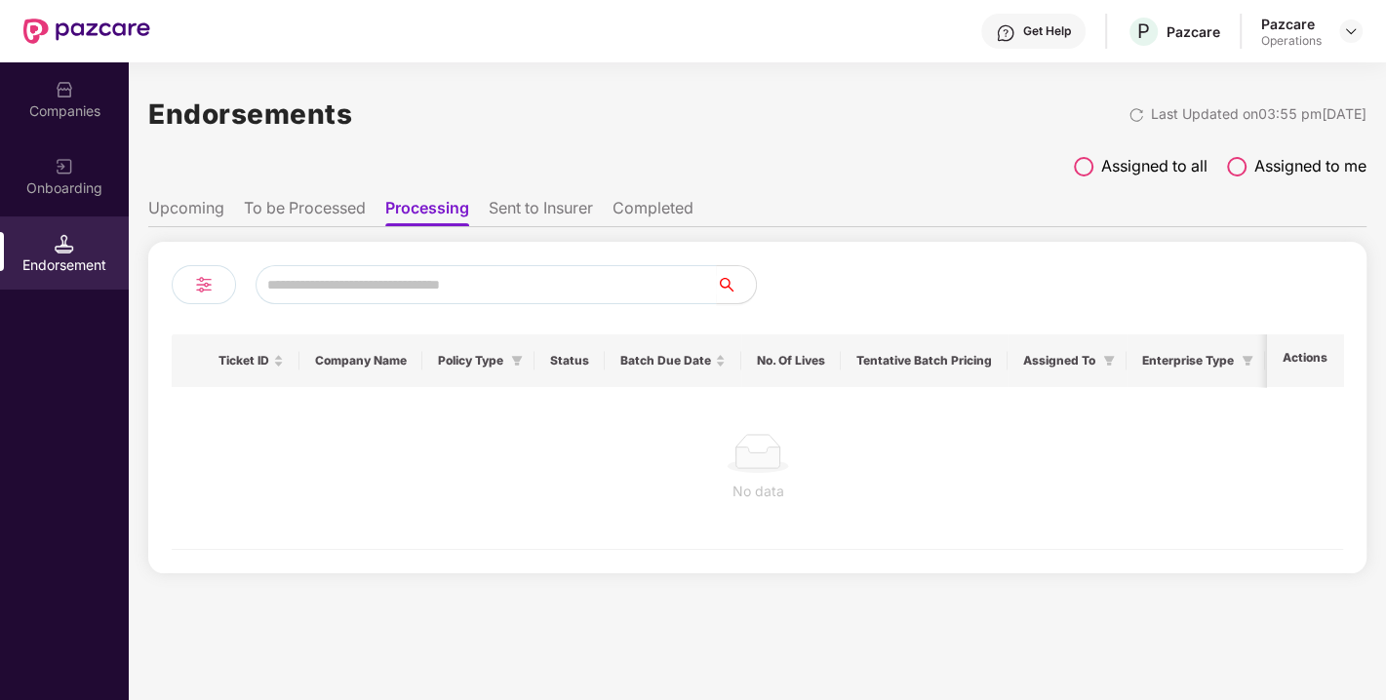
click at [528, 200] on li "Sent to Insurer" at bounding box center [541, 212] width 104 height 28
click at [638, 198] on li "Completed" at bounding box center [656, 212] width 81 height 28
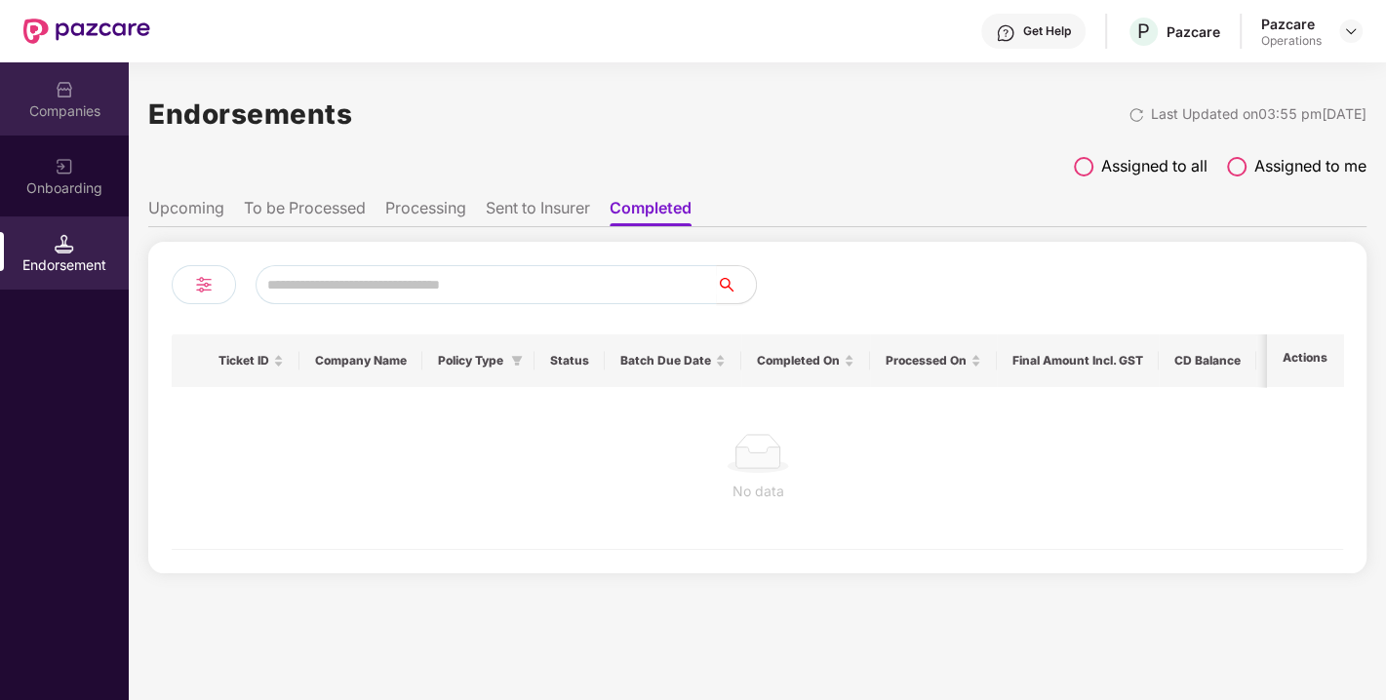
click at [42, 114] on div "Companies" at bounding box center [64, 111] width 129 height 20
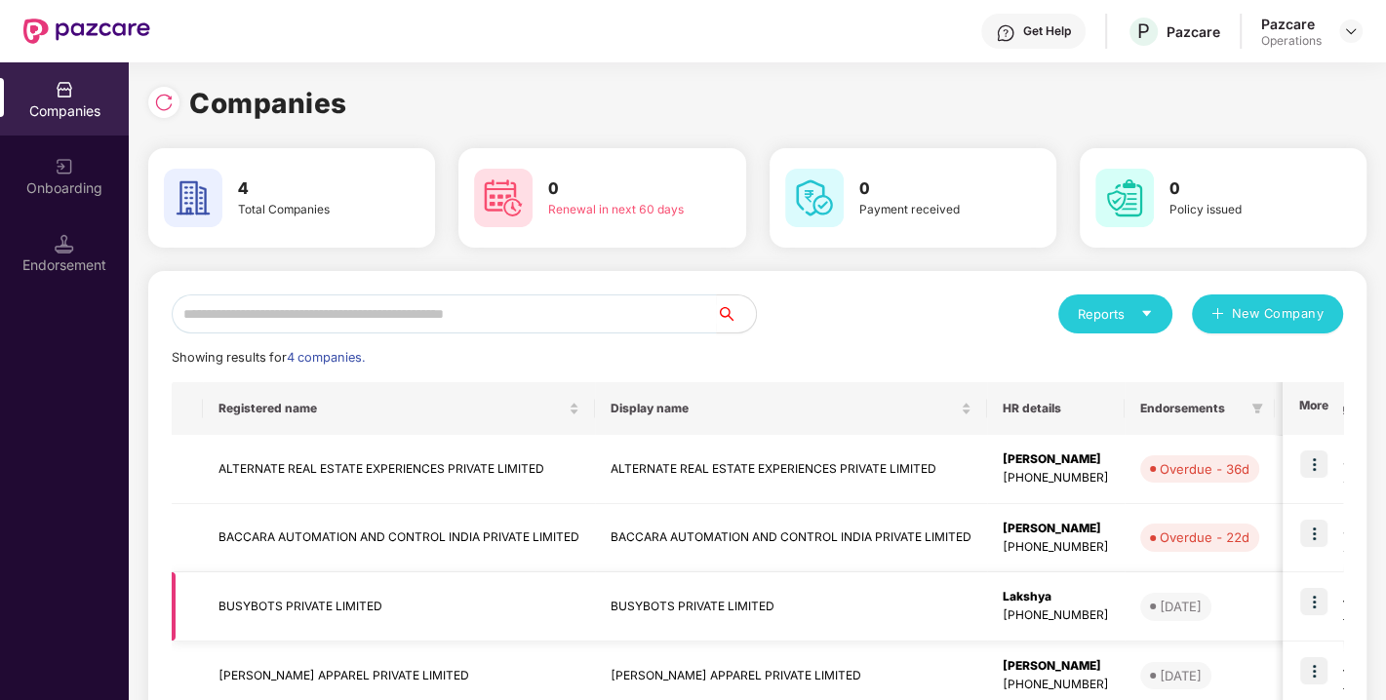
scroll to position [118, 0]
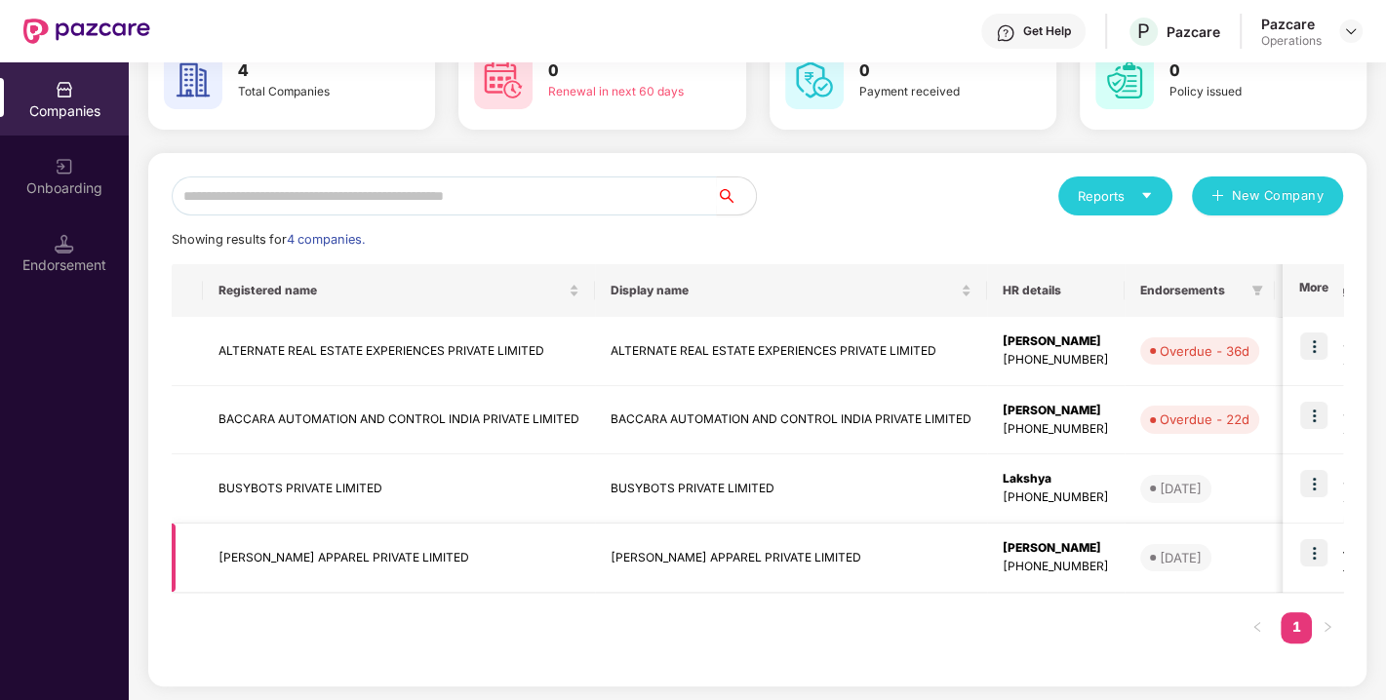
click at [1321, 553] on img at bounding box center [1313, 552] width 27 height 27
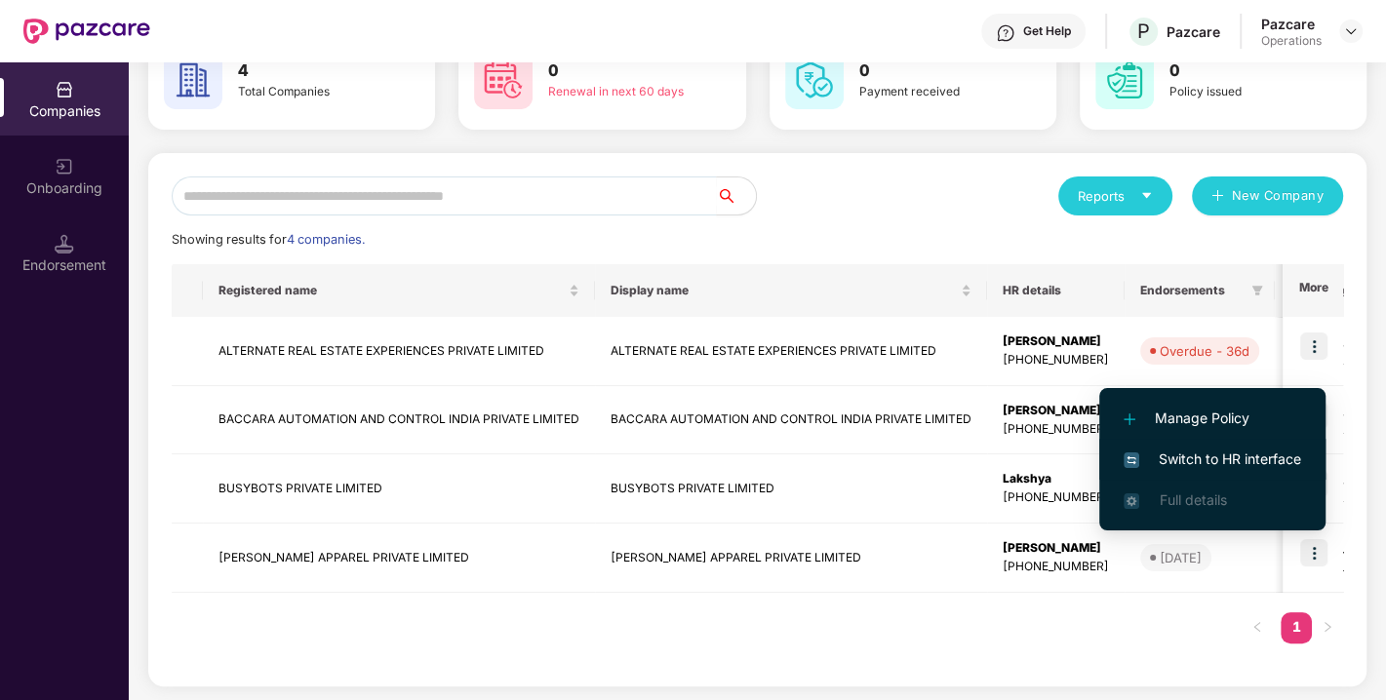
click at [1222, 459] on span "Switch to HR interface" at bounding box center [1213, 459] width 178 height 21
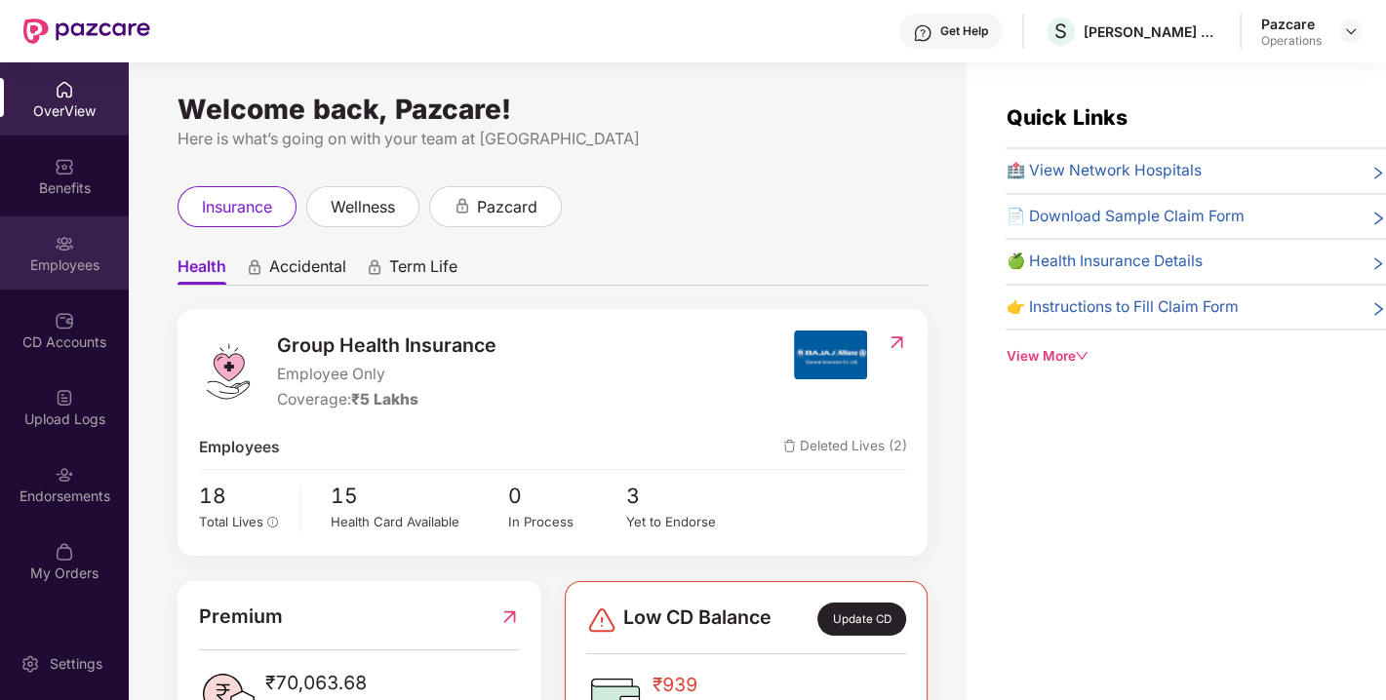
click at [80, 259] on div "Employees" at bounding box center [64, 266] width 129 height 20
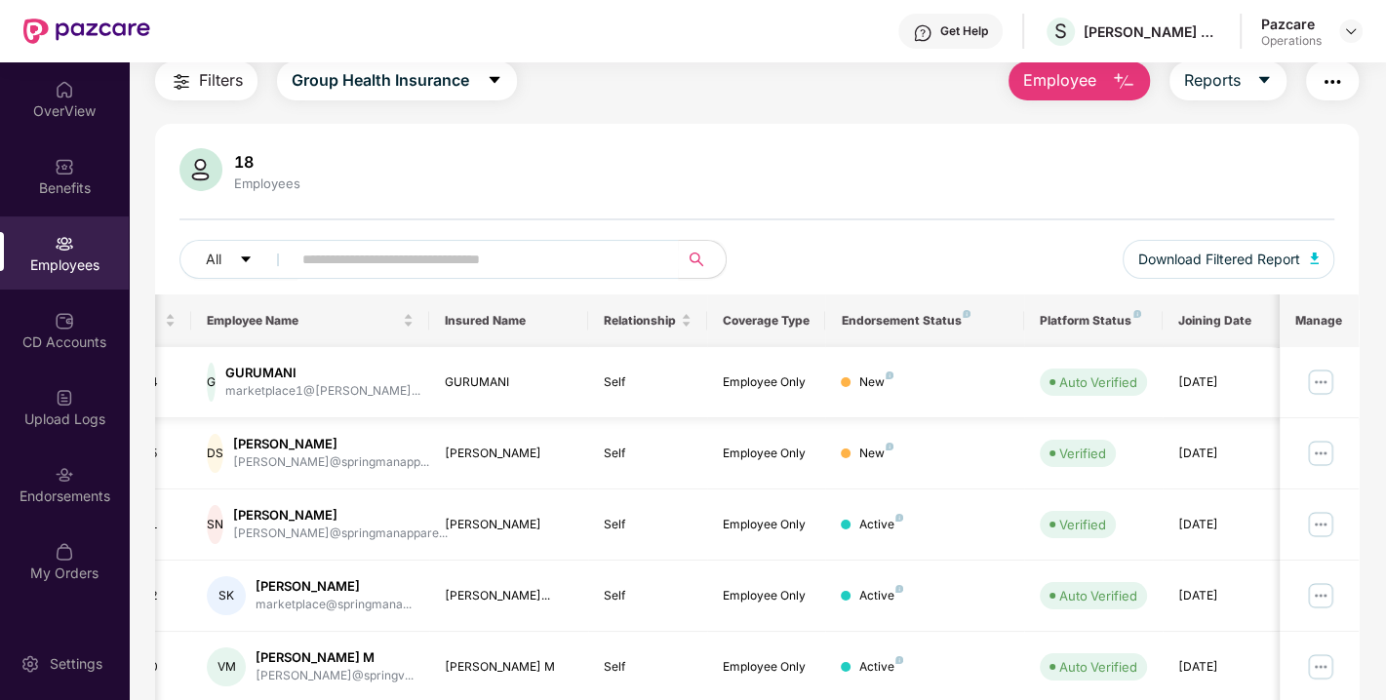
scroll to position [0, 0]
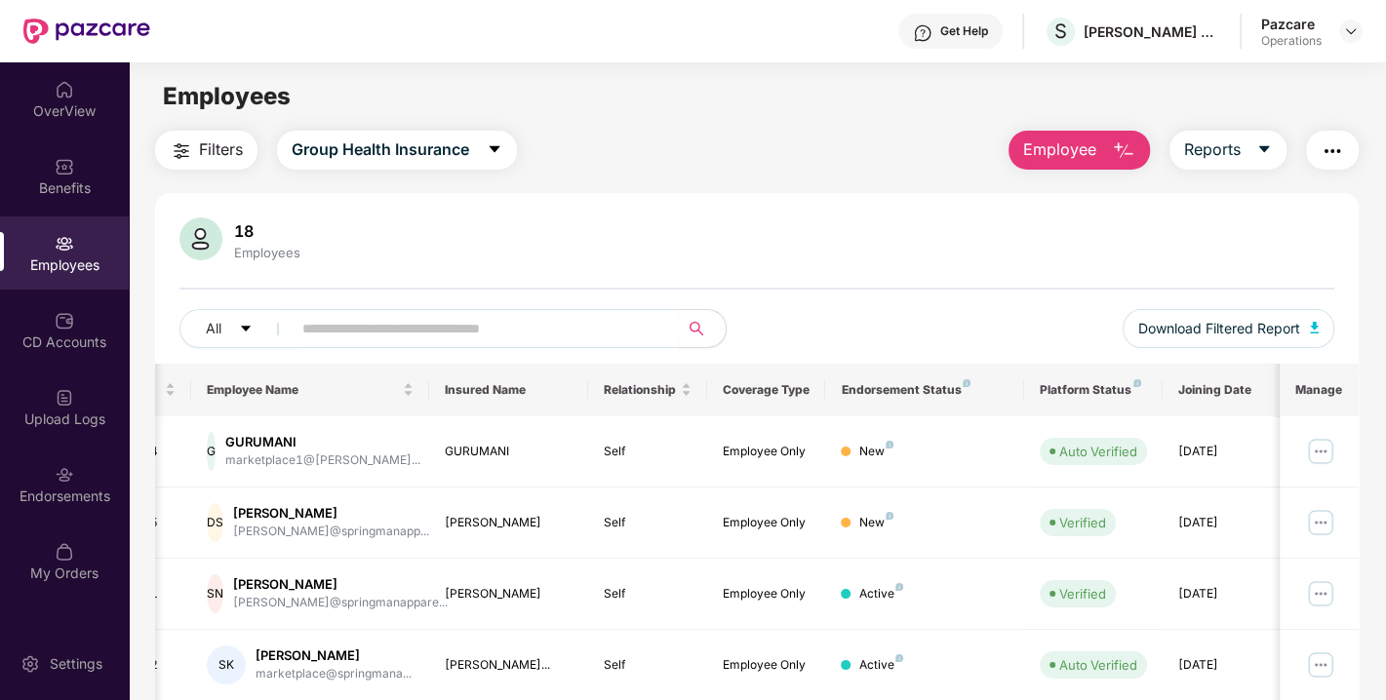
click at [215, 138] on span "Filters" at bounding box center [221, 150] width 44 height 24
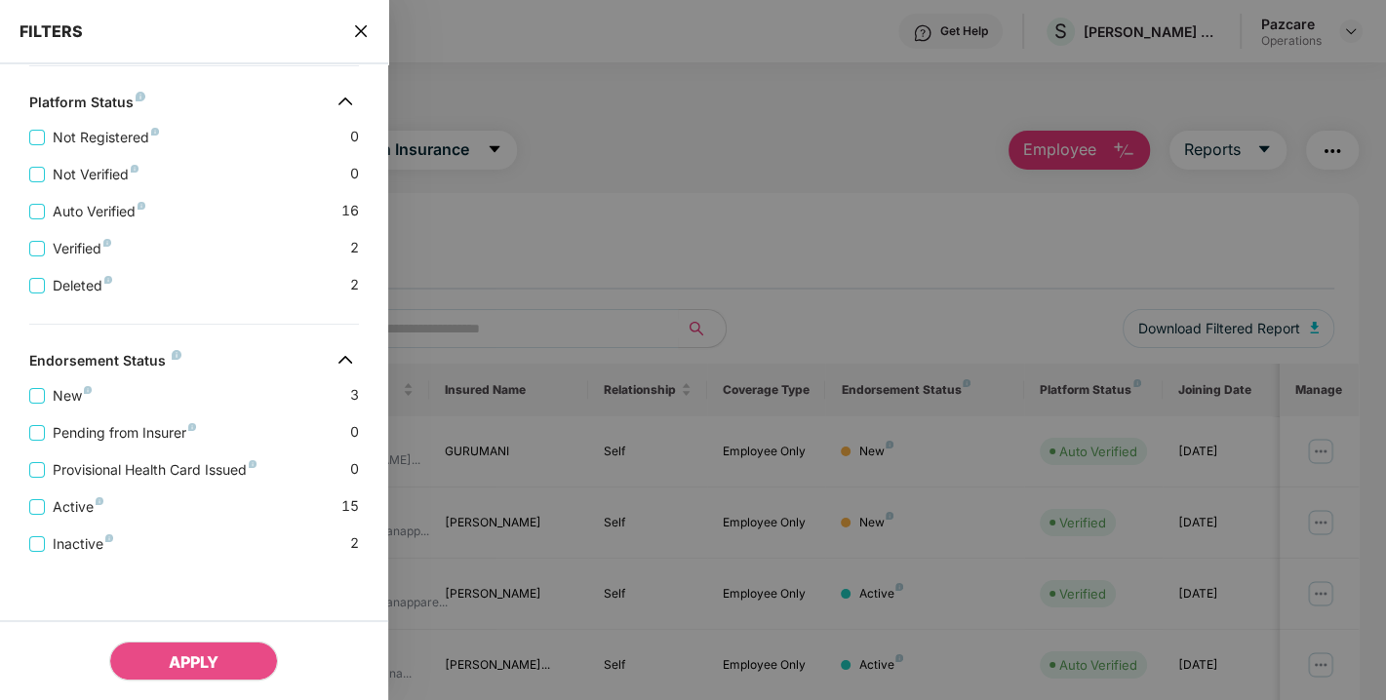
scroll to position [464, 0]
click at [362, 24] on icon "close" at bounding box center [361, 31] width 16 height 16
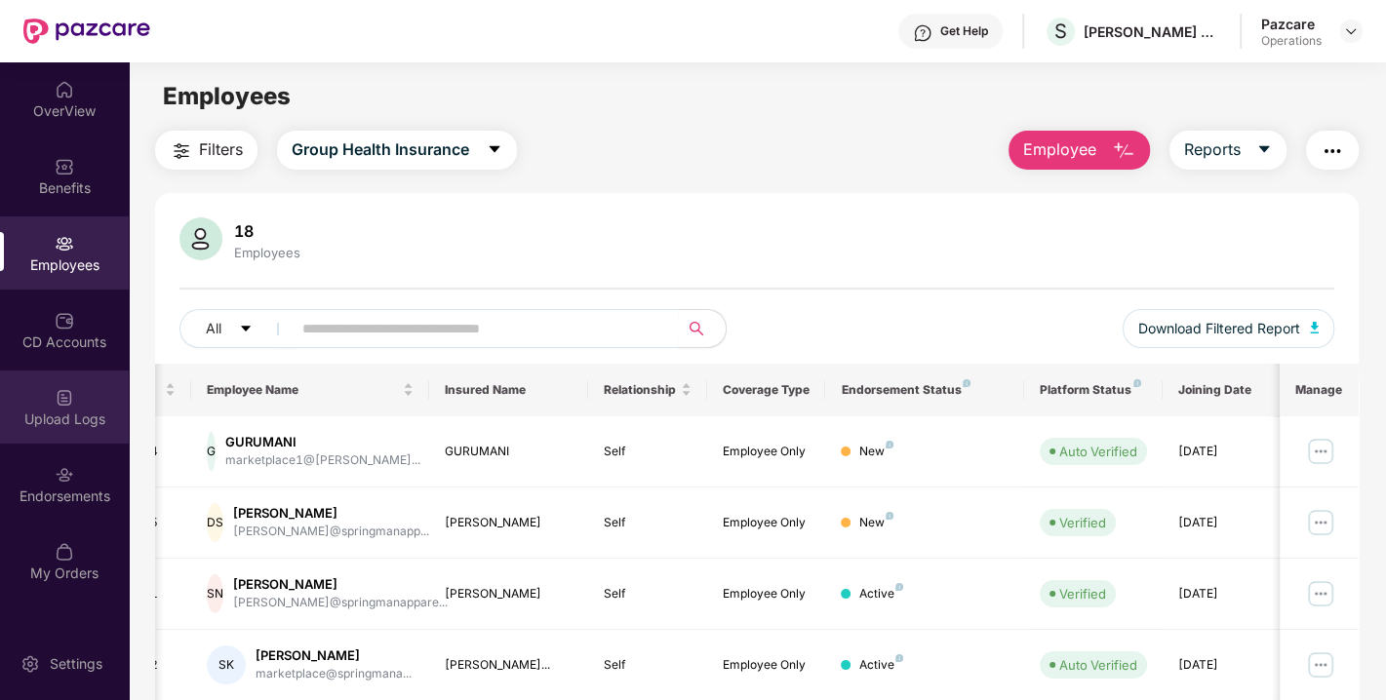
click at [60, 390] on img at bounding box center [65, 398] width 20 height 20
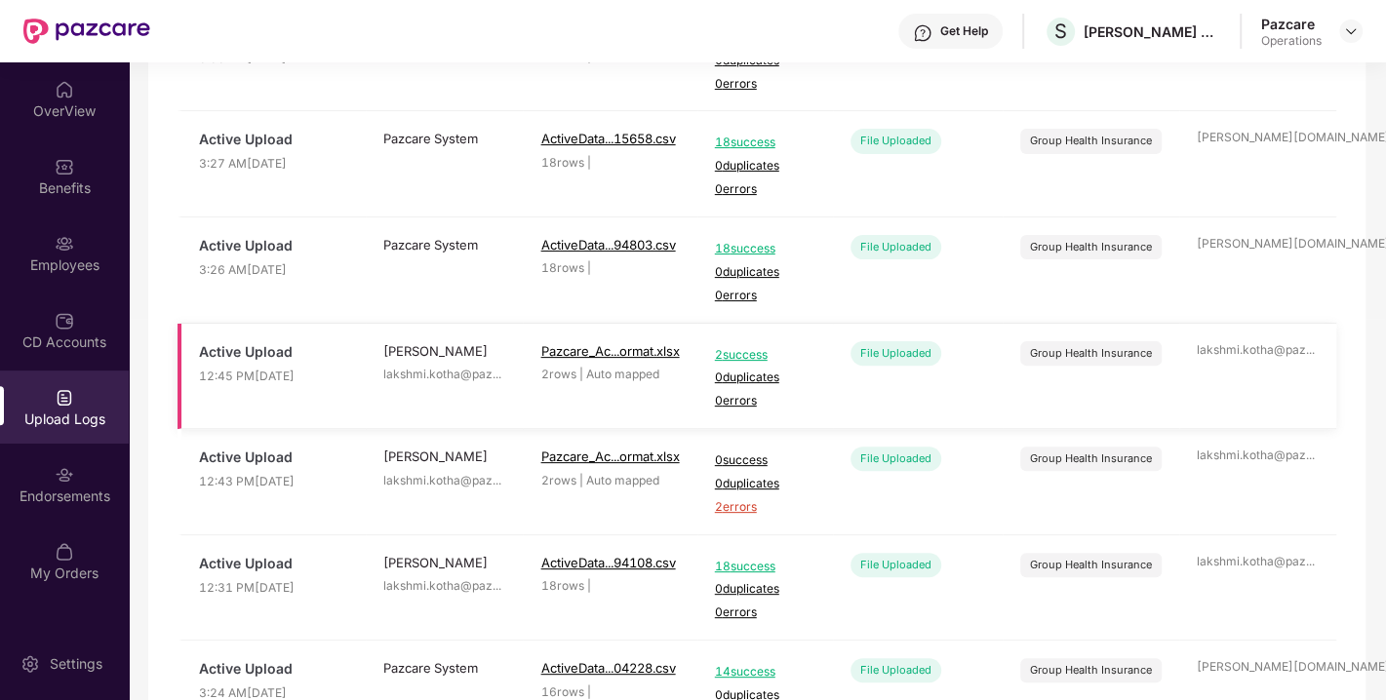
scroll to position [375, 0]
click at [746, 506] on span "2 errors" at bounding box center [765, 508] width 100 height 19
click at [94, 269] on div "Employees" at bounding box center [64, 266] width 129 height 20
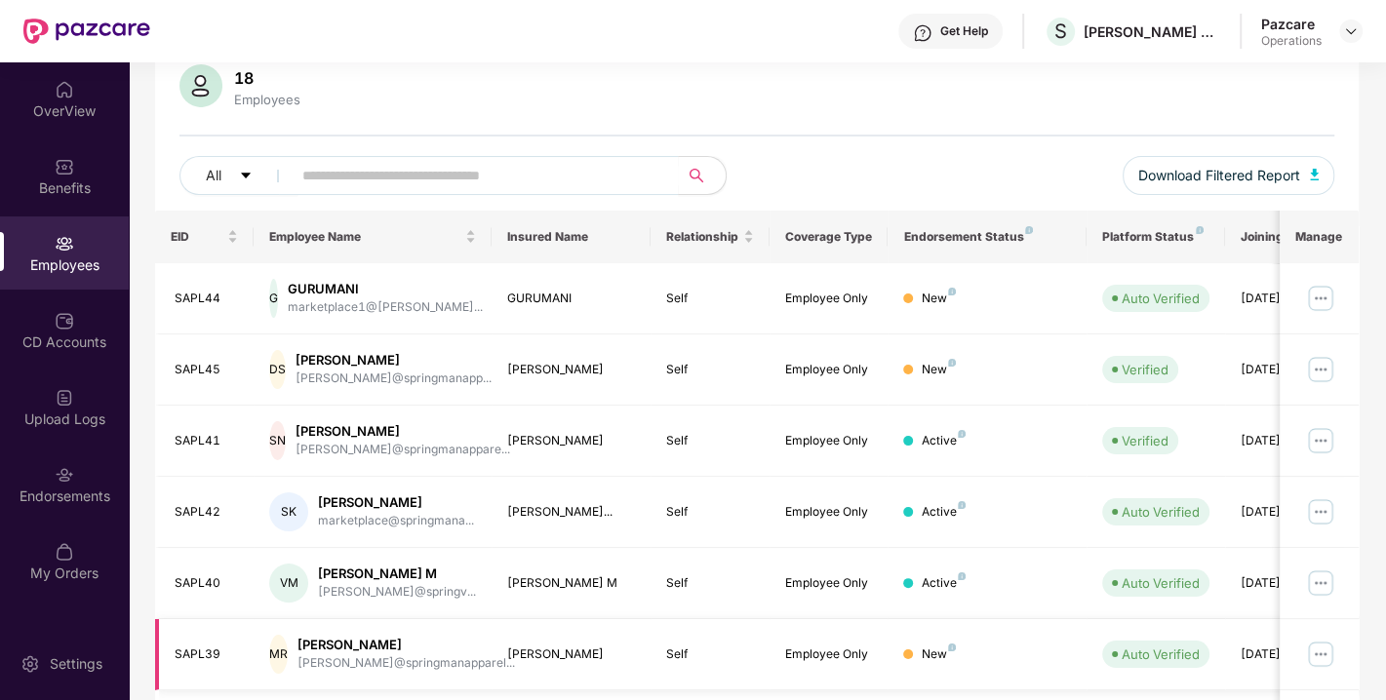
scroll to position [142, 0]
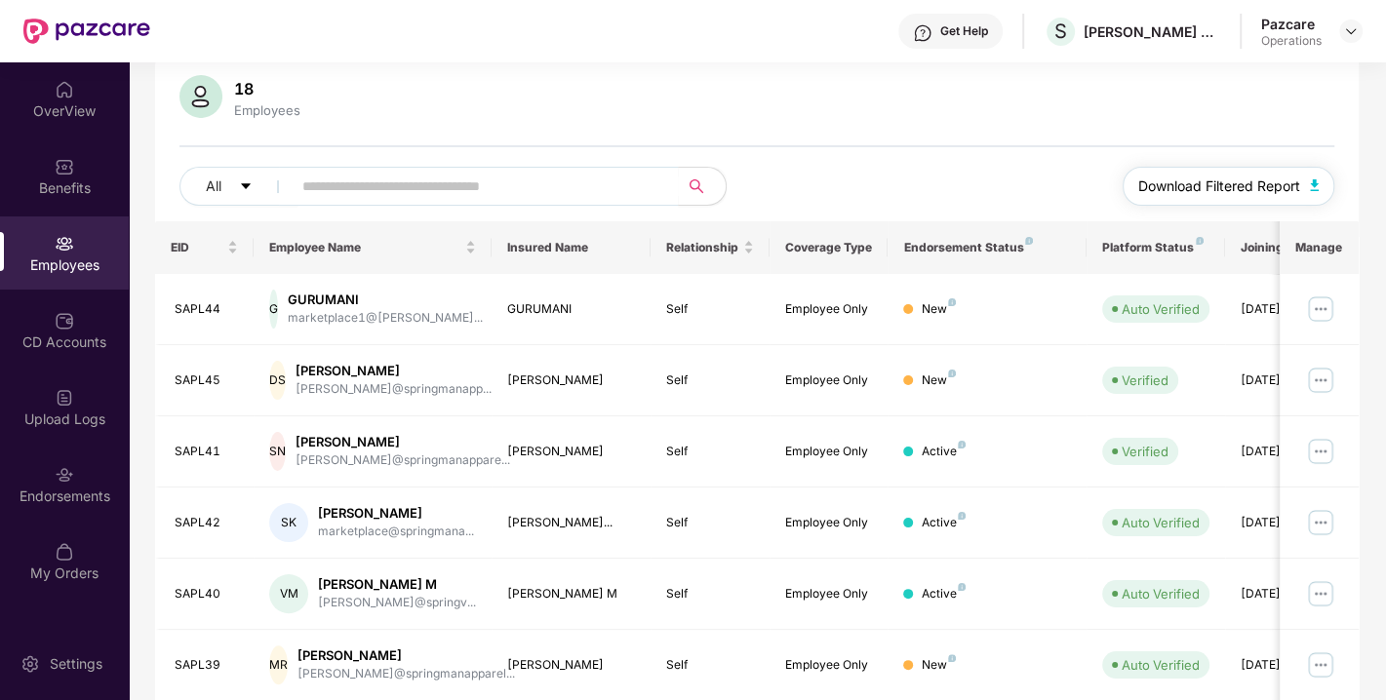
click at [1316, 183] on img "button" at bounding box center [1315, 185] width 10 height 12
